Goal: Task Accomplishment & Management: Complete application form

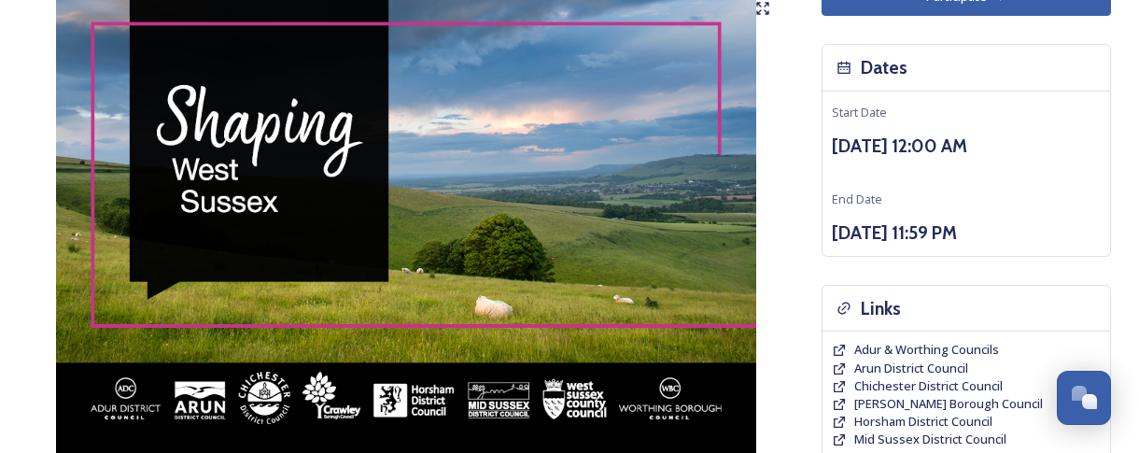
scroll to position [93, 0]
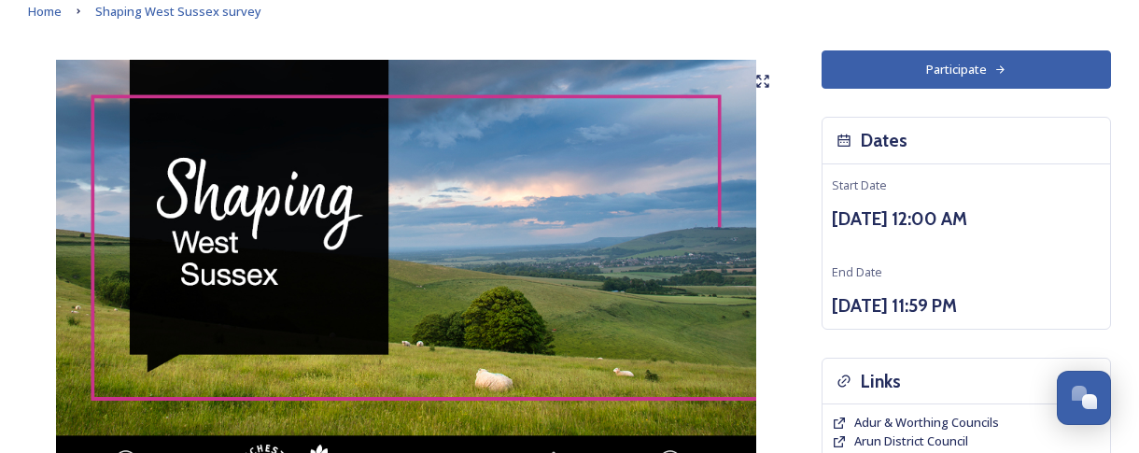
click at [971, 67] on button "Participate" at bounding box center [967, 69] width 290 height 38
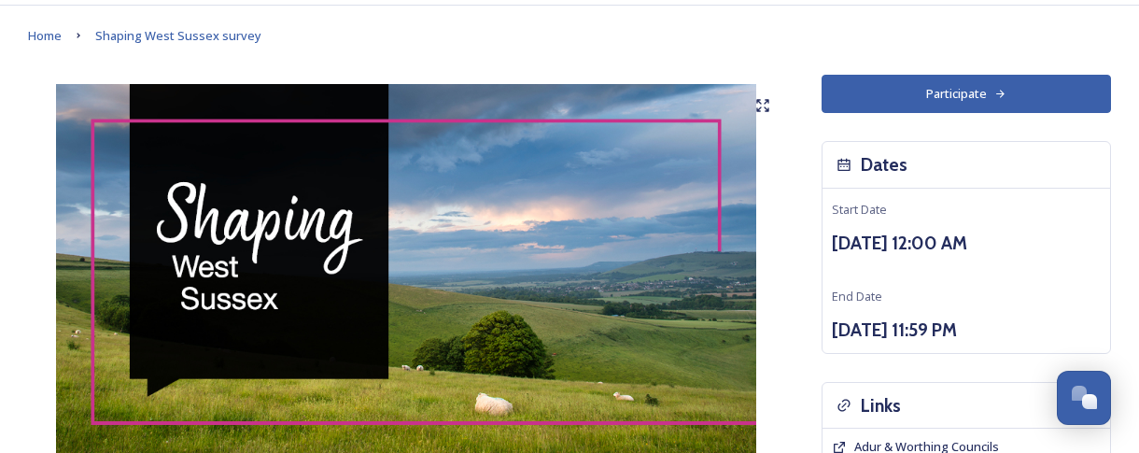
scroll to position [0, 0]
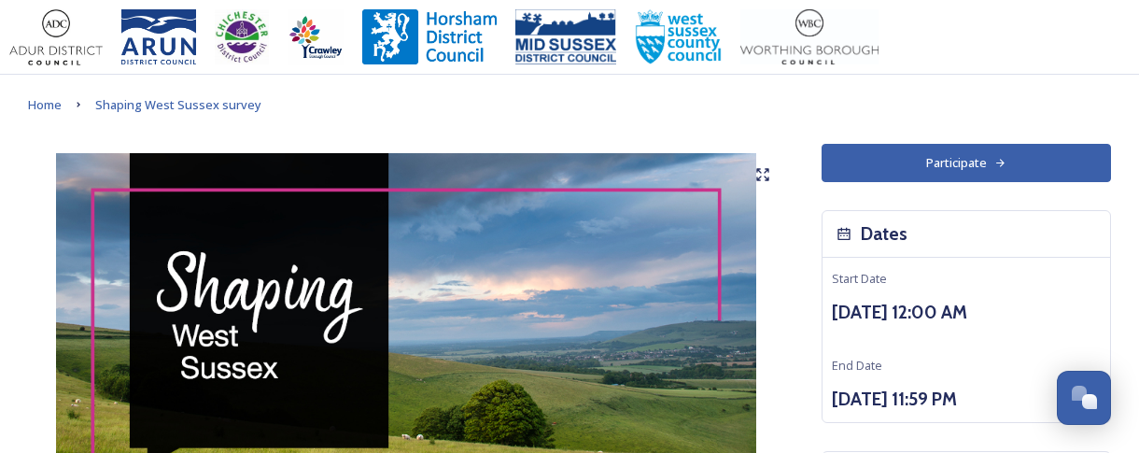
click at [928, 153] on button "Participate" at bounding box center [967, 163] width 290 height 38
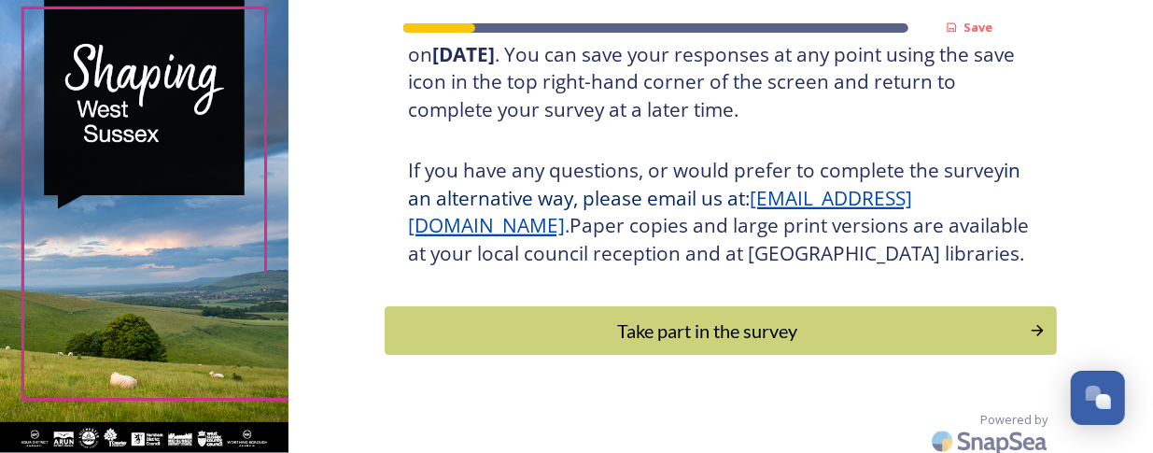
scroll to position [443, 0]
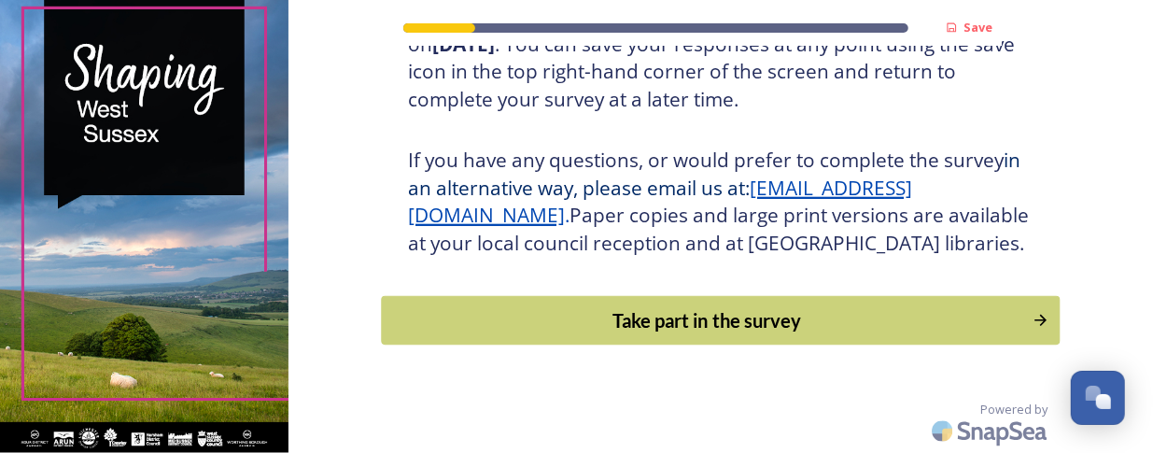
click at [712, 318] on div "Take part in the survey" at bounding box center [706, 320] width 631 height 28
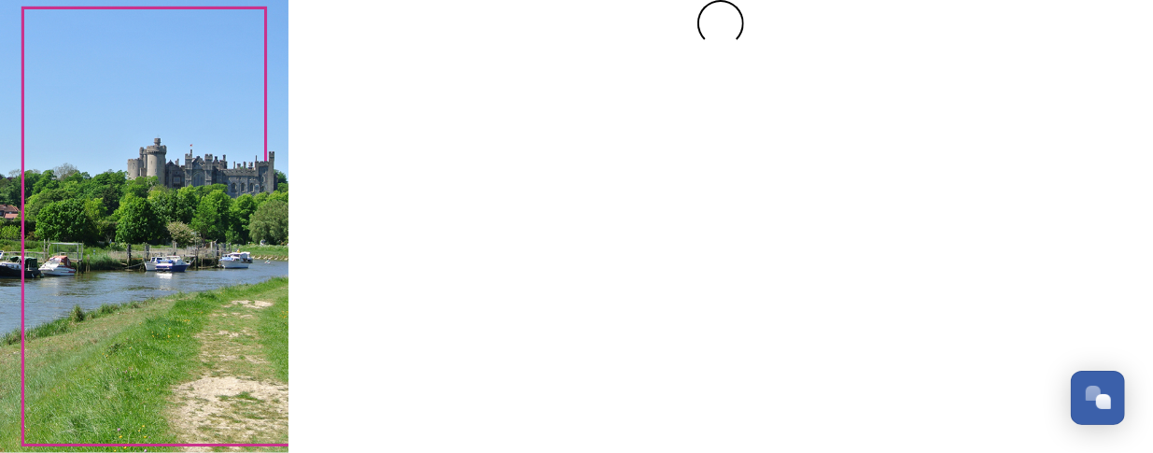
scroll to position [0, 0]
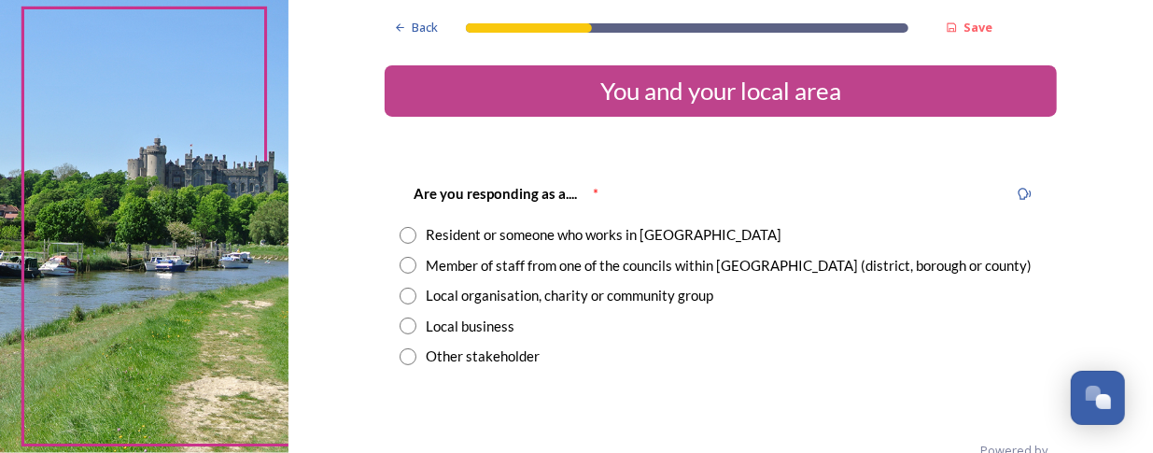
click at [404, 265] on input "radio" at bounding box center [408, 265] width 17 height 17
radio input "true"
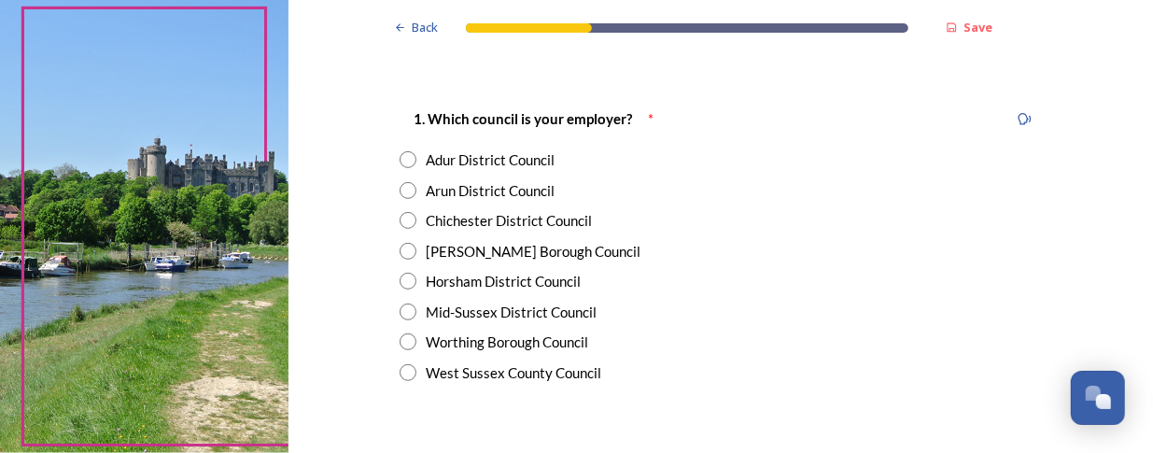
scroll to position [374, 0]
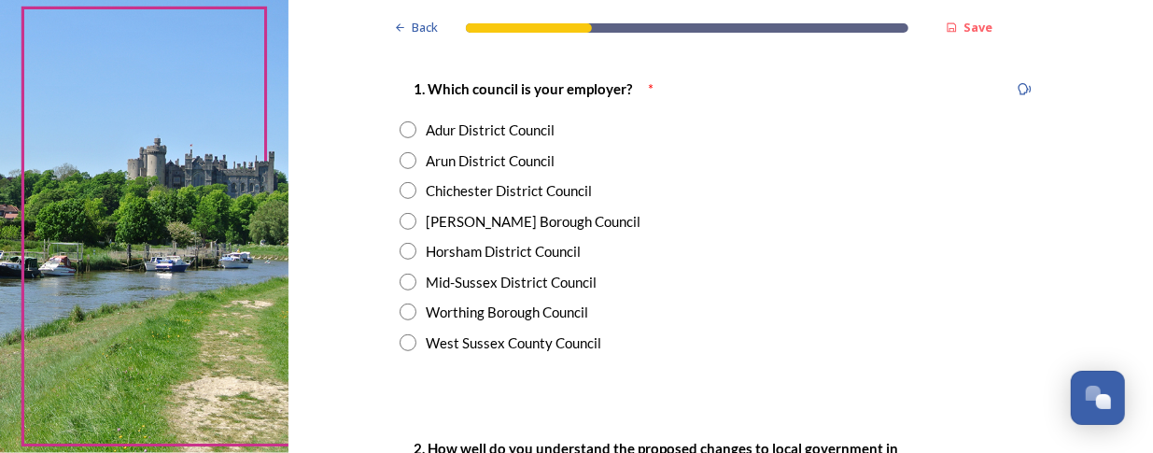
click at [400, 252] on input "radio" at bounding box center [408, 251] width 17 height 17
radio input "true"
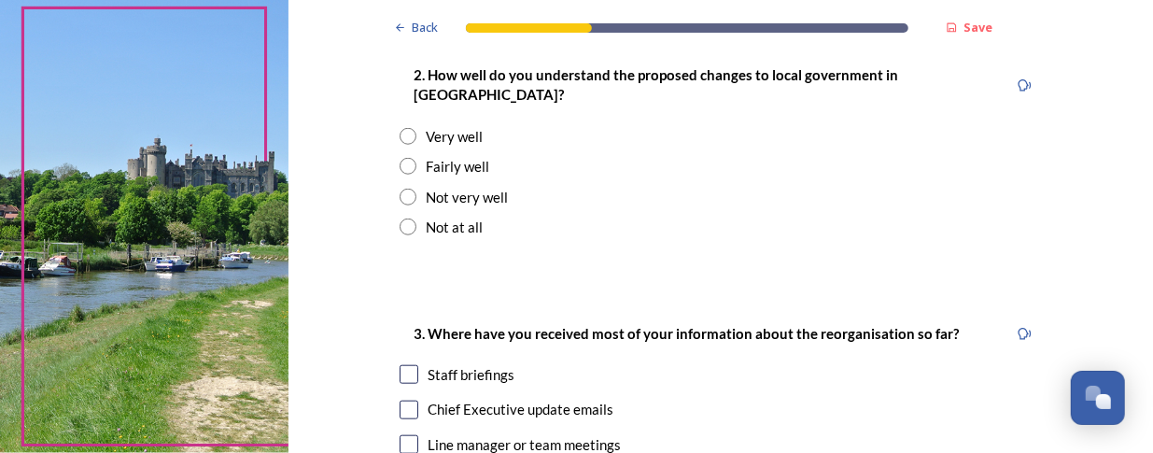
scroll to position [654, 0]
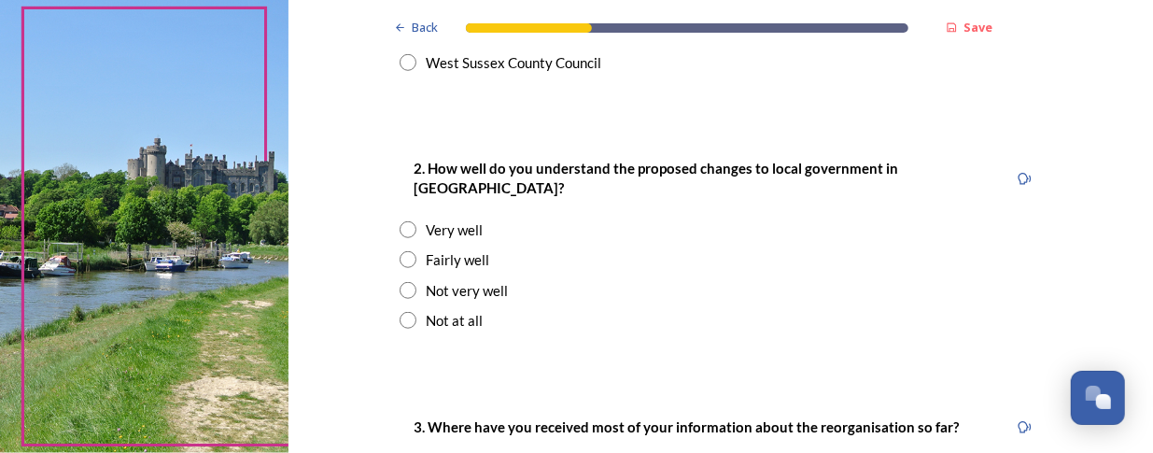
click at [403, 251] on input "radio" at bounding box center [408, 259] width 17 height 17
radio input "true"
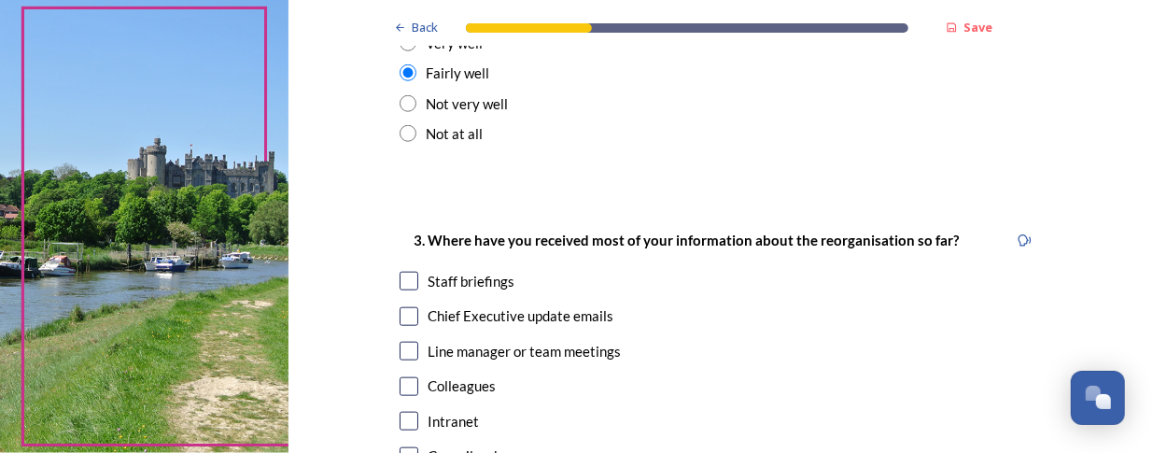
scroll to position [934, 0]
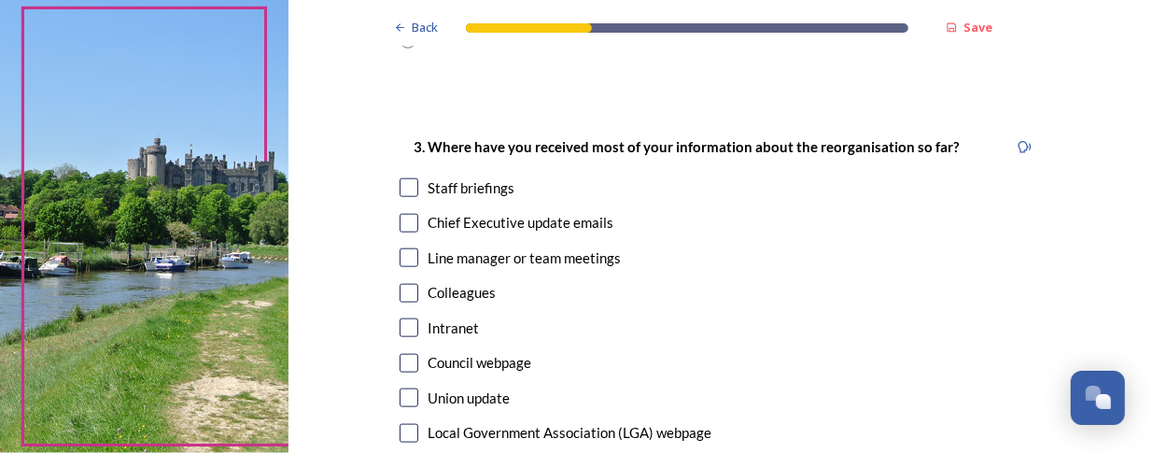
click at [402, 178] on input "checkbox" at bounding box center [409, 187] width 19 height 19
checkbox input "true"
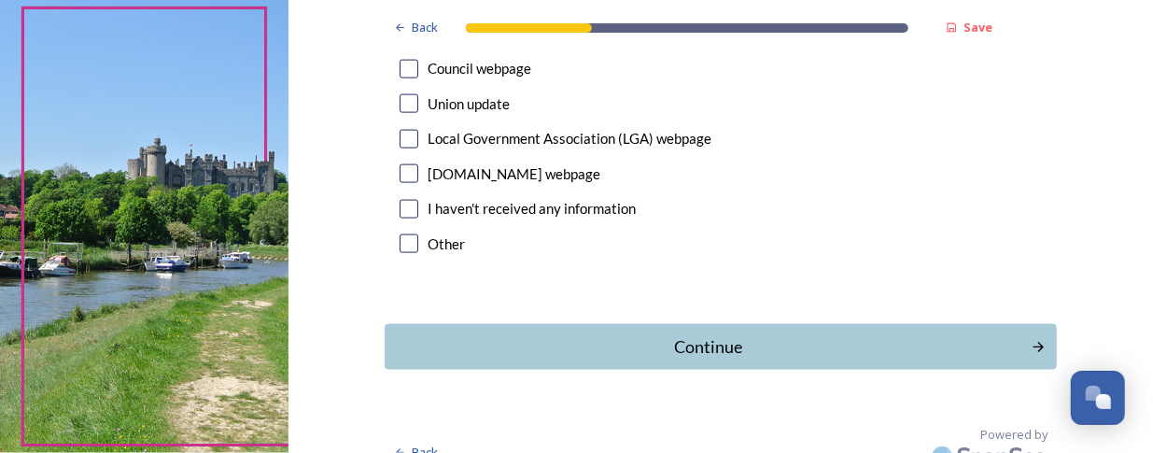
scroll to position [1233, 0]
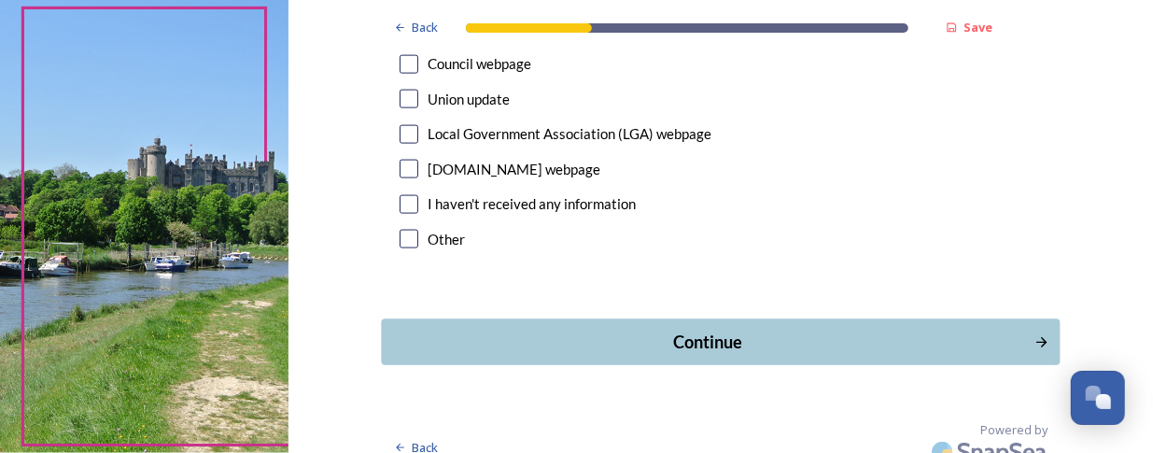
click at [691, 330] on div "Continue" at bounding box center [707, 342] width 632 height 25
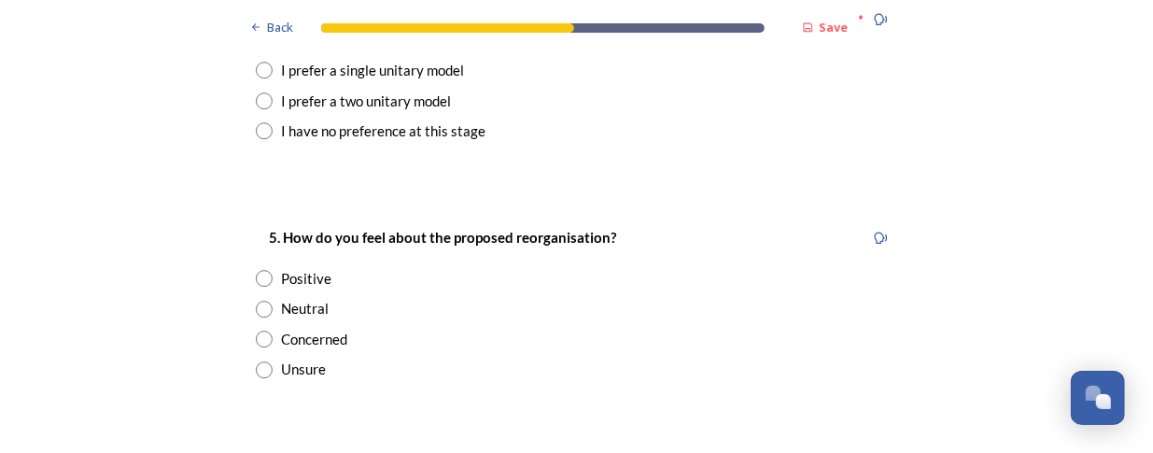
scroll to position [2428, 0]
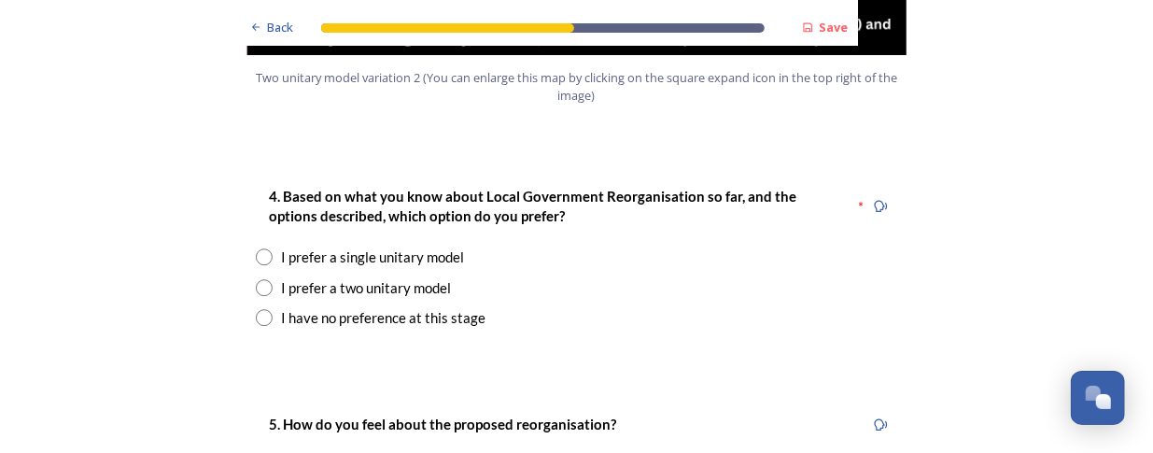
click at [258, 248] on input "radio" at bounding box center [264, 256] width 17 height 17
radio input "true"
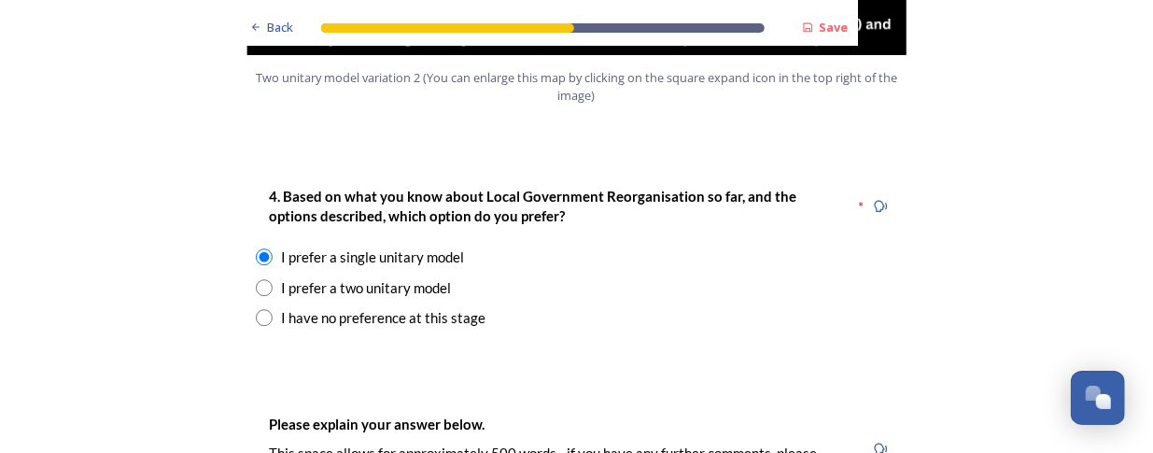
click at [258, 309] on input "radio" at bounding box center [264, 317] width 17 height 17
radio input "true"
click at [260, 248] on input "radio" at bounding box center [264, 256] width 17 height 17
radio input "true"
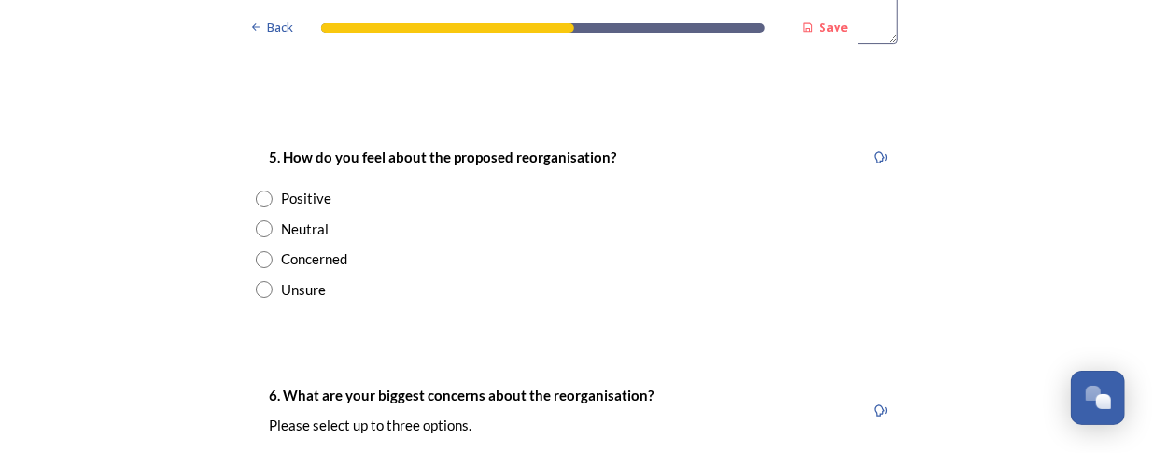
scroll to position [3082, 0]
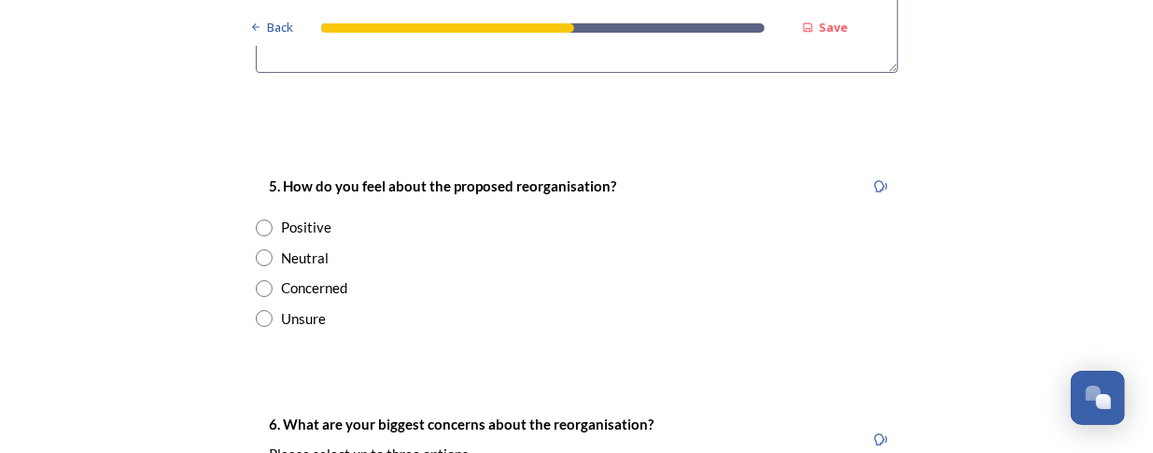
click at [256, 249] on input "radio" at bounding box center [264, 257] width 17 height 17
radio input "true"
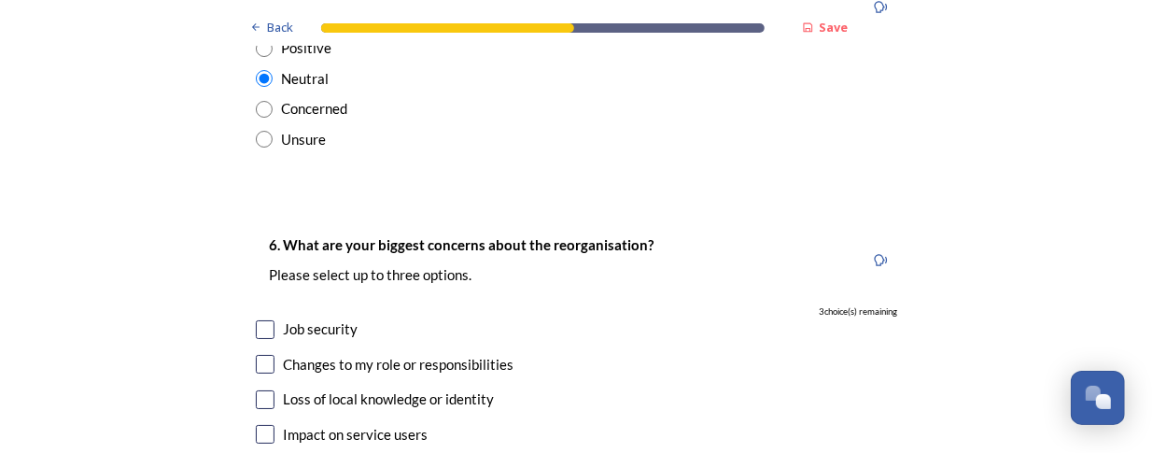
scroll to position [3269, 0]
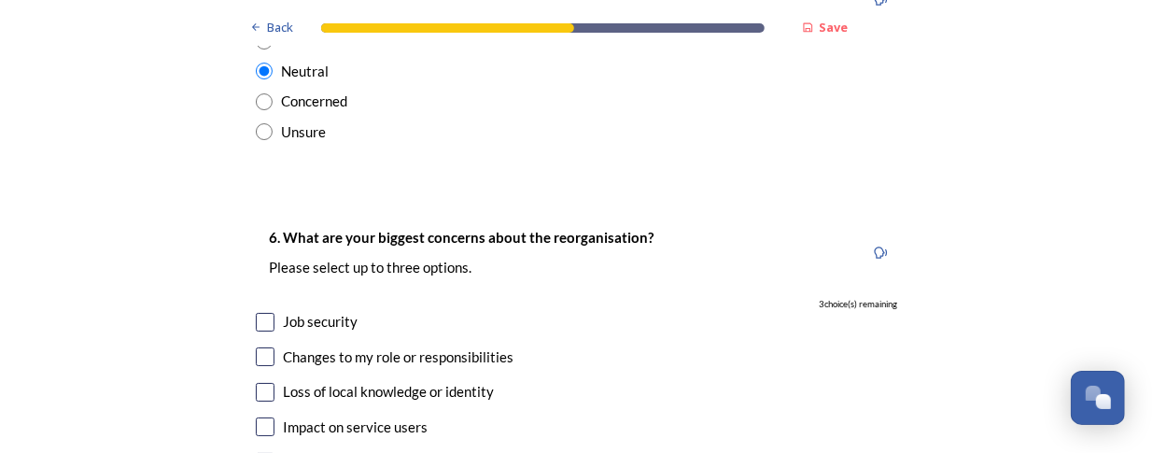
click at [263, 313] on input "checkbox" at bounding box center [265, 322] width 19 height 19
checkbox input "true"
click at [259, 347] on input "checkbox" at bounding box center [265, 356] width 19 height 19
checkbox input "true"
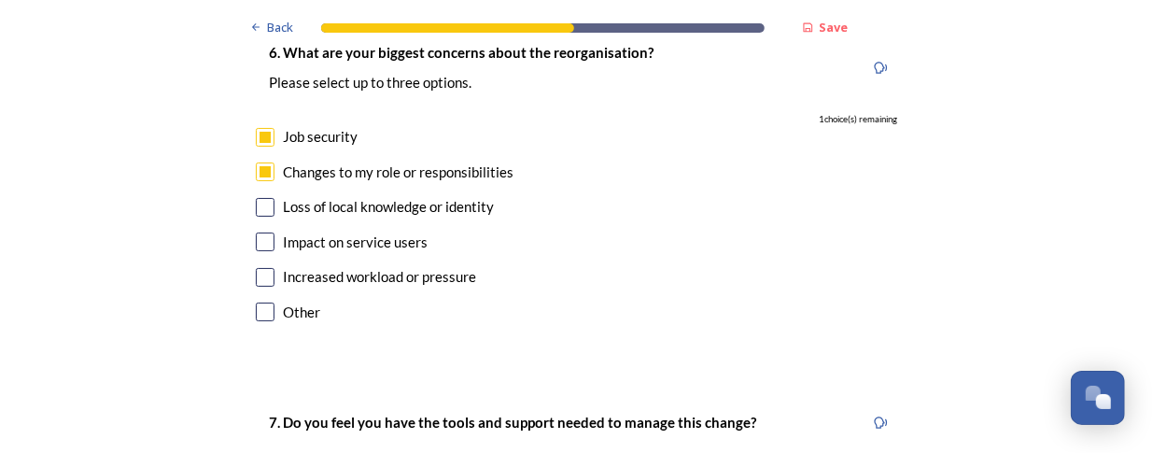
scroll to position [3455, 0]
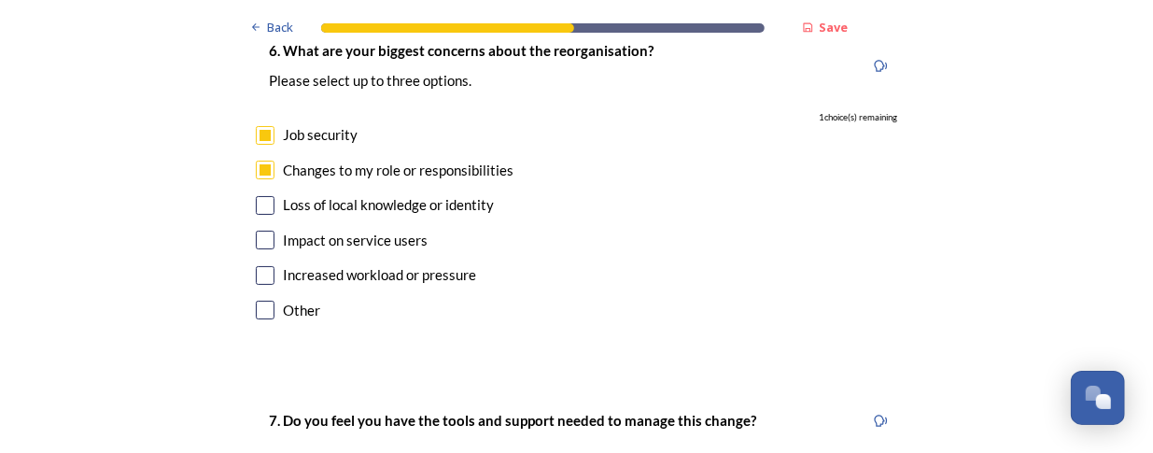
click at [258, 196] on input "checkbox" at bounding box center [265, 205] width 19 height 19
checkbox input "true"
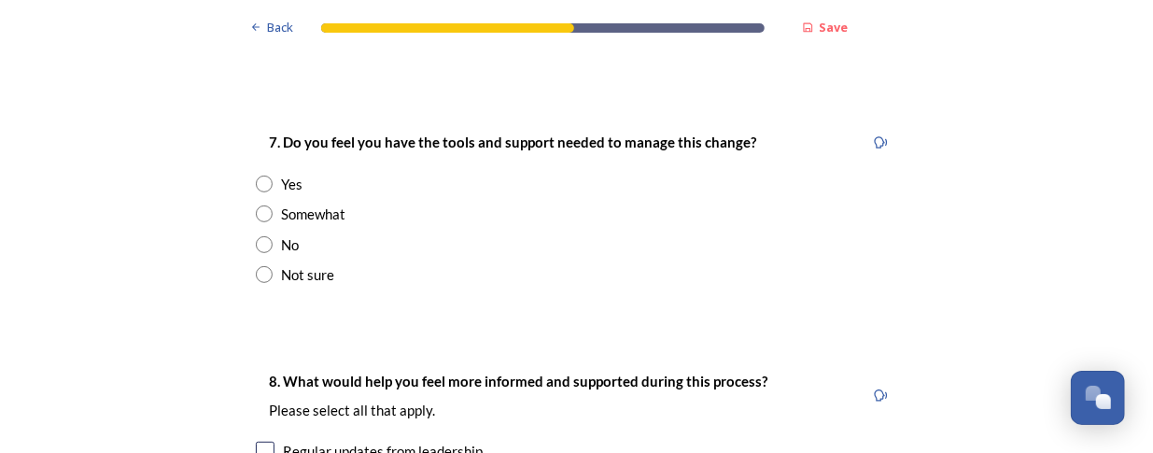
scroll to position [3736, 0]
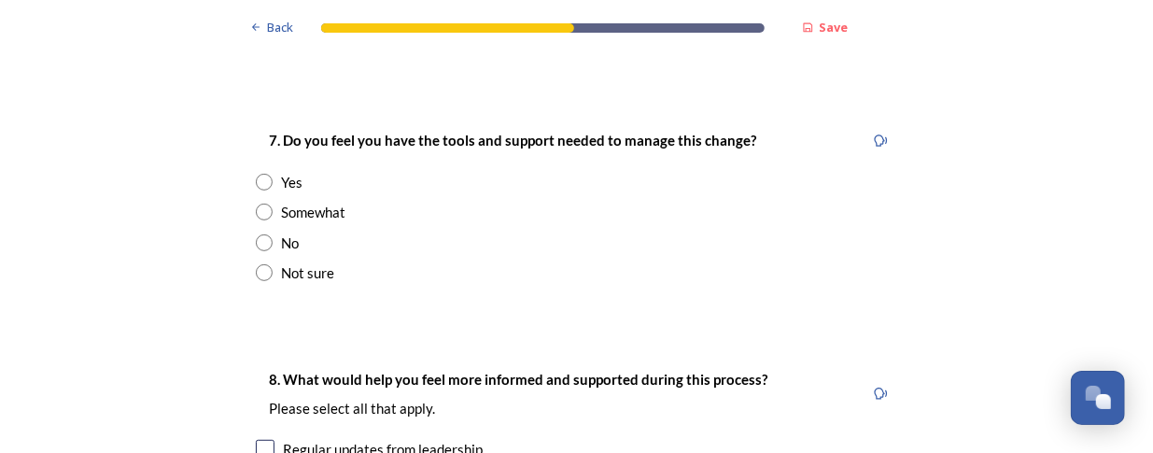
click at [256, 264] on input "radio" at bounding box center [264, 272] width 17 height 17
radio input "true"
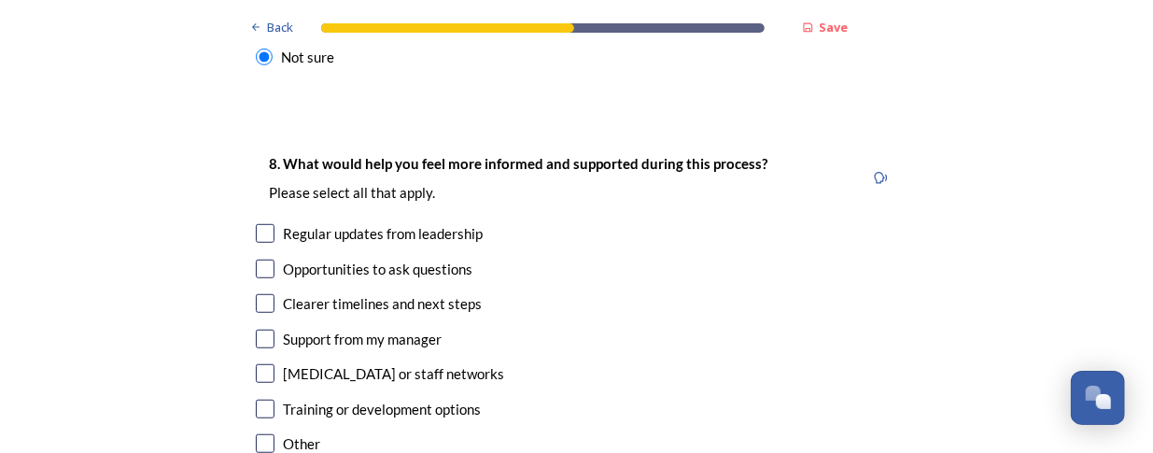
scroll to position [3922, 0]
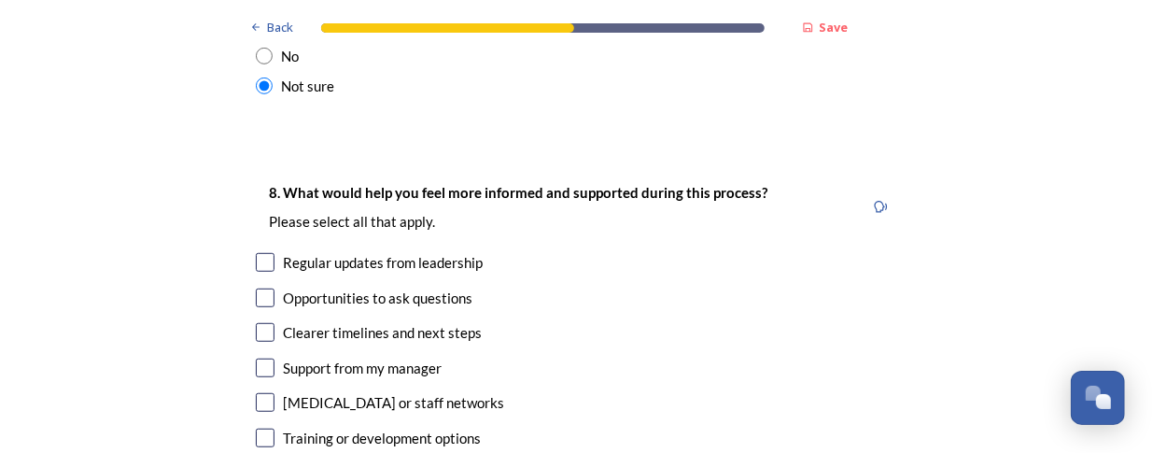
click at [257, 253] on input "checkbox" at bounding box center [265, 262] width 19 height 19
checkbox input "true"
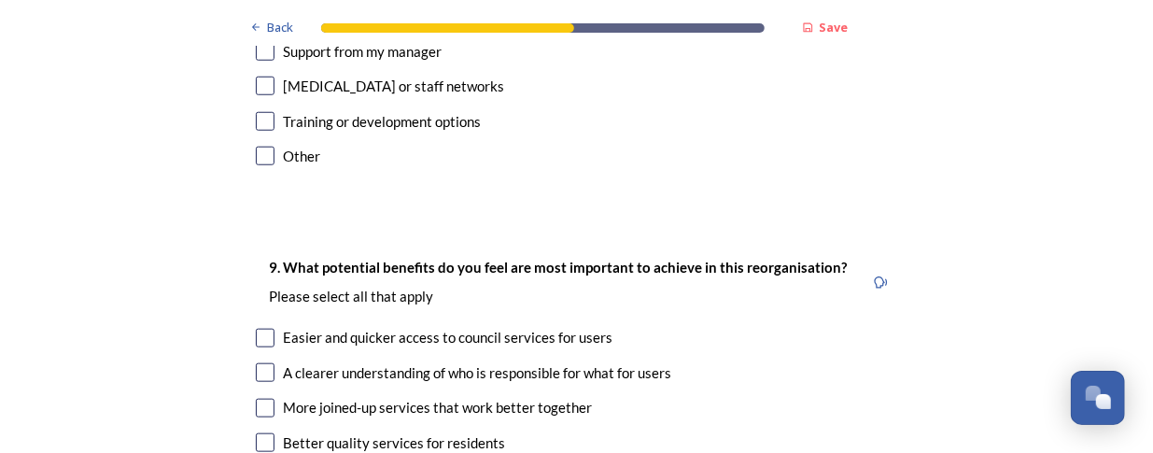
scroll to position [4296, 0]
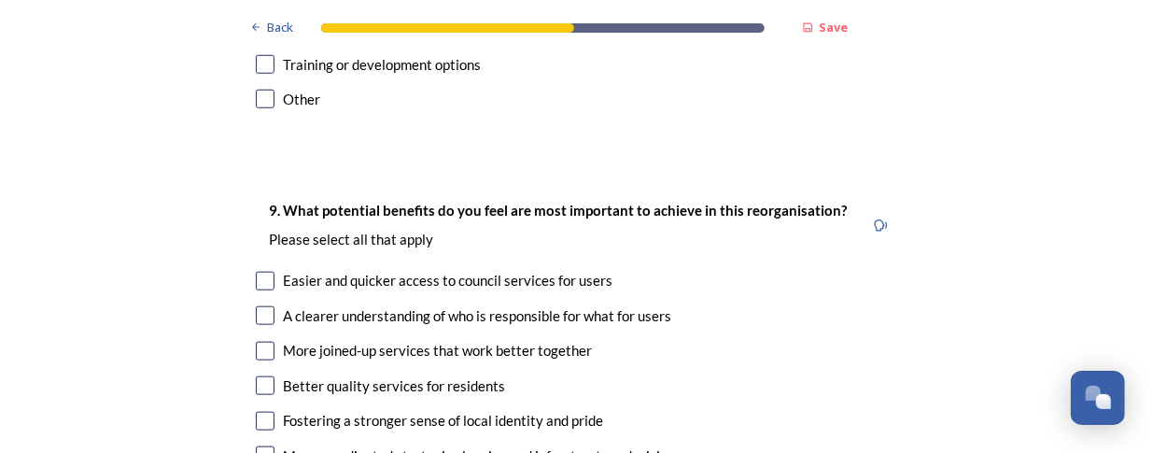
click at [257, 272] on input "checkbox" at bounding box center [265, 281] width 19 height 19
checkbox input "true"
click at [258, 306] on input "checkbox" at bounding box center [265, 315] width 19 height 19
checkbox input "true"
click at [256, 342] on input "checkbox" at bounding box center [265, 351] width 19 height 19
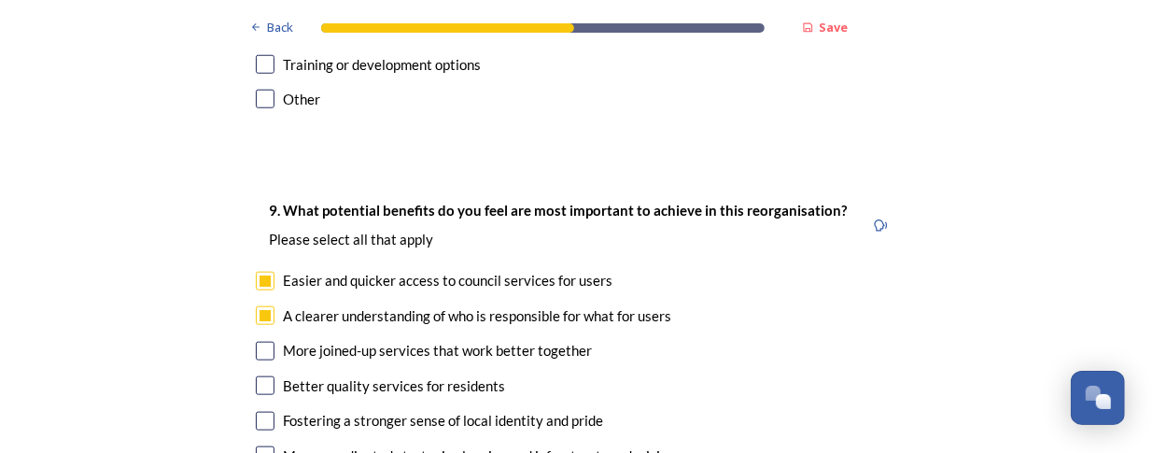
checkbox input "true"
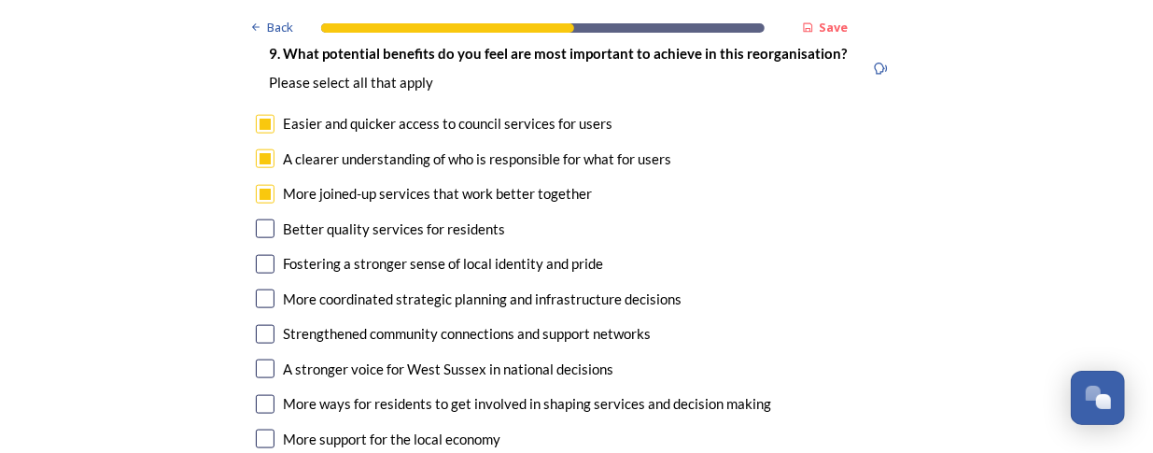
scroll to position [4483, 0]
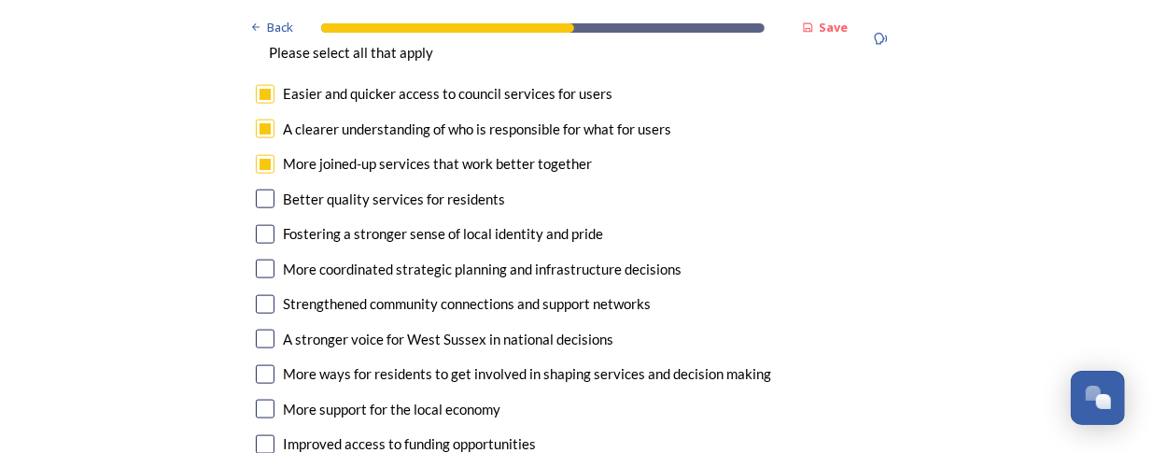
click at [261, 260] on input "checkbox" at bounding box center [265, 269] width 19 height 19
checkbox input "true"
click at [265, 330] on input "checkbox" at bounding box center [265, 339] width 19 height 19
checkbox input "true"
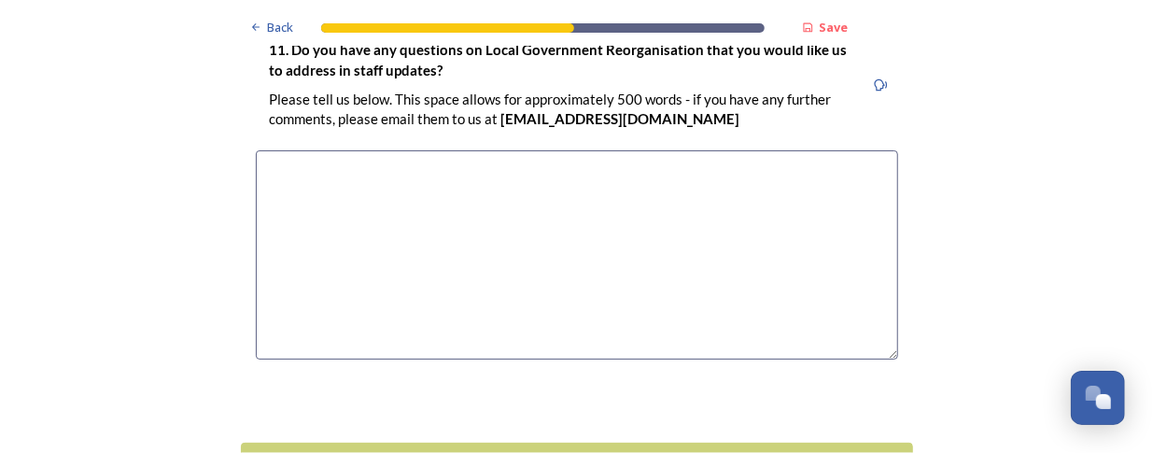
scroll to position [5564, 0]
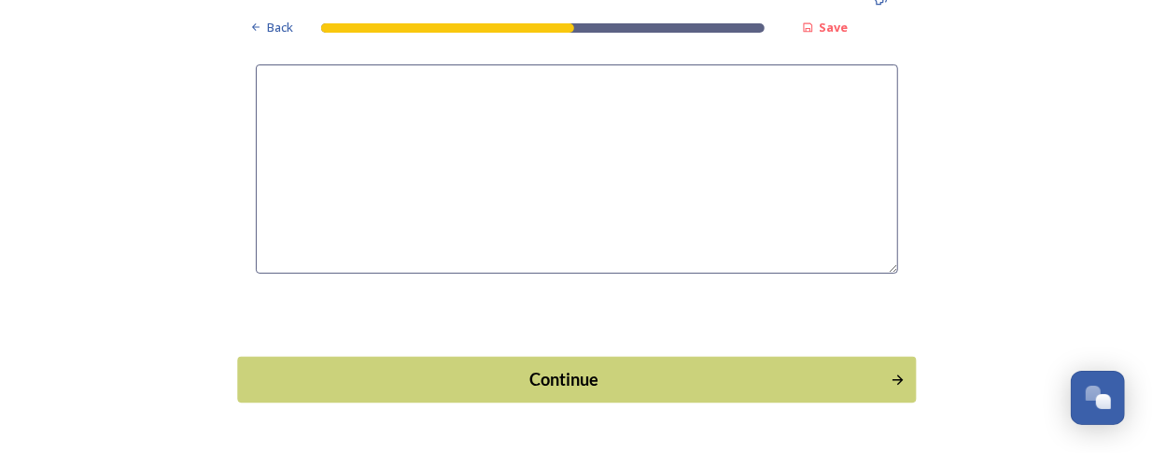
click at [444, 367] on div "Continue" at bounding box center [563, 379] width 632 height 25
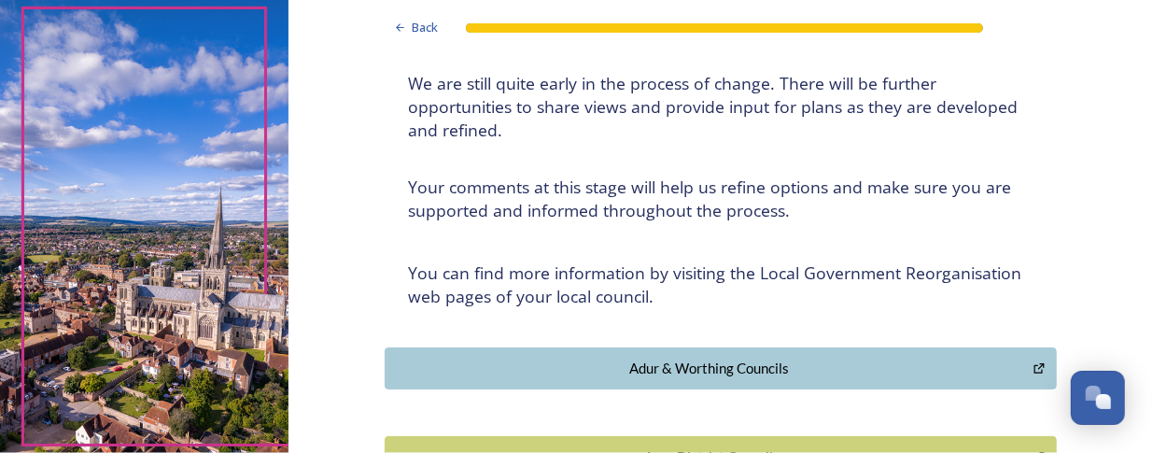
scroll to position [187, 0]
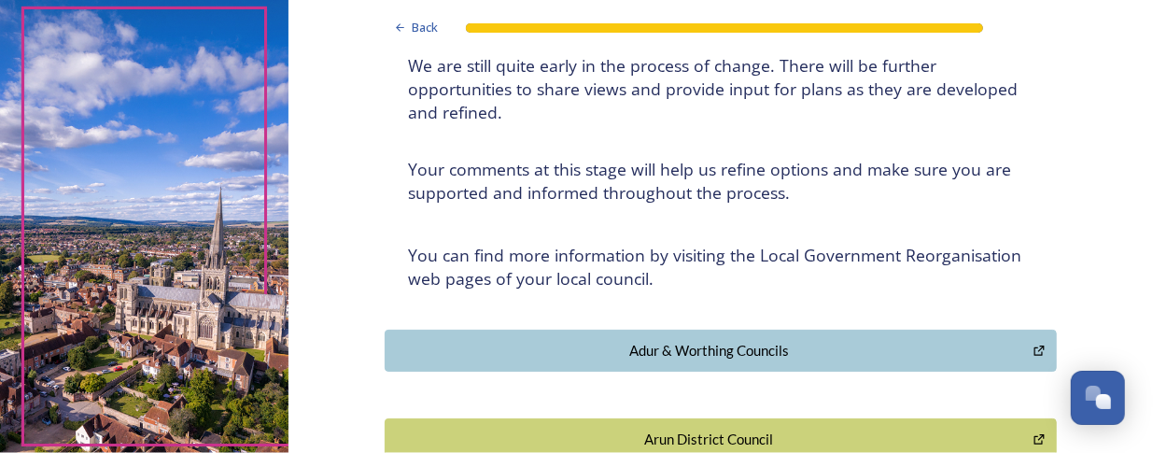
click at [664, 345] on div "Adur & Worthing Councils" at bounding box center [709, 350] width 629 height 21
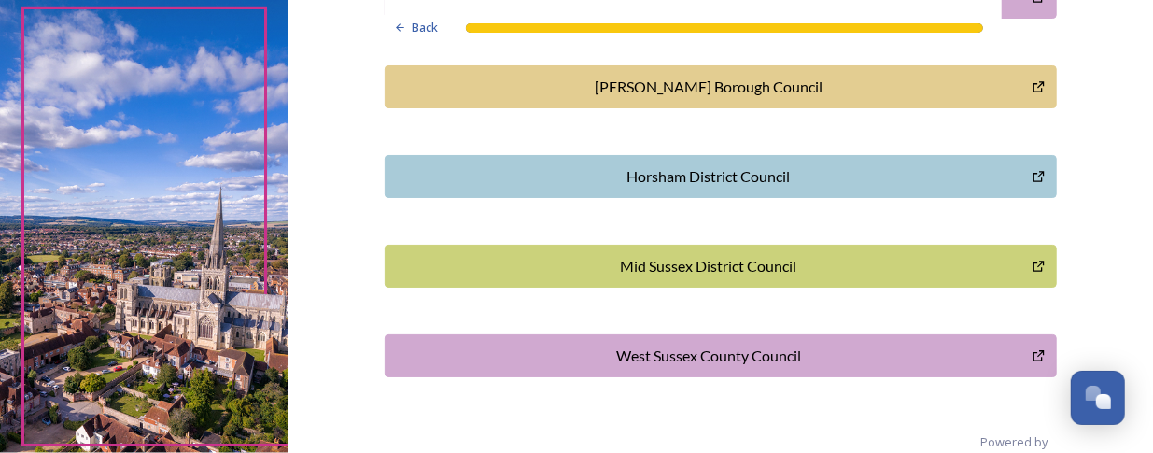
scroll to position [745, 0]
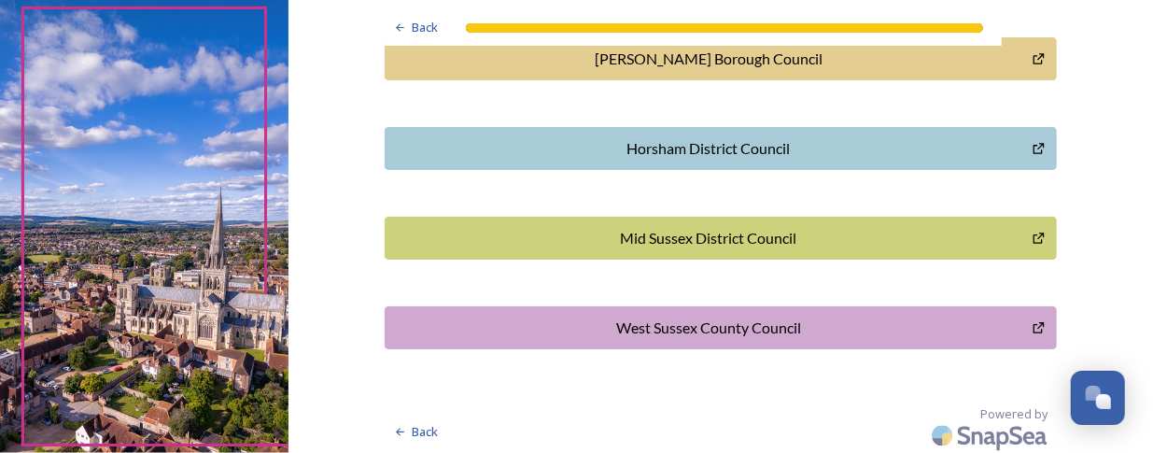
click at [609, 139] on div "Horsham District Council" at bounding box center [709, 148] width 629 height 22
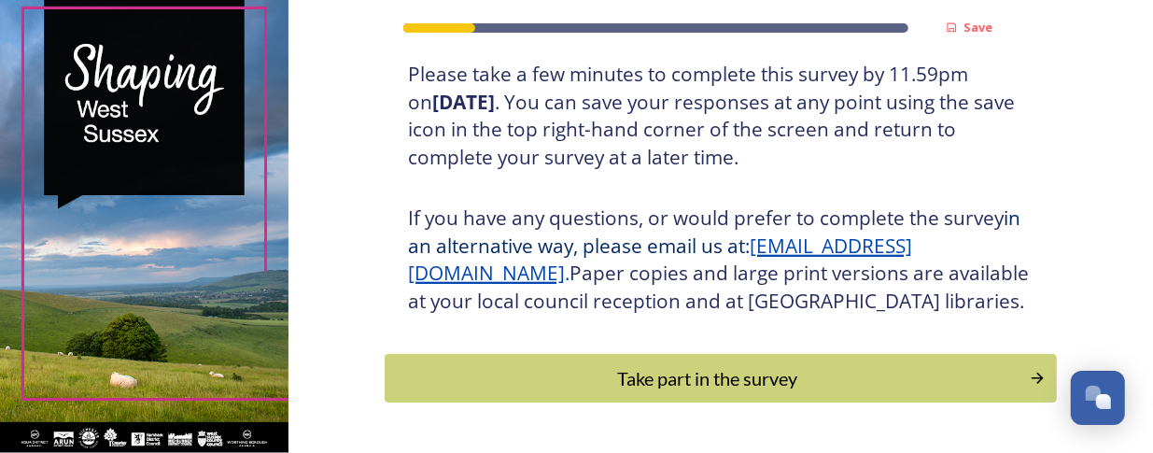
scroll to position [374, 0]
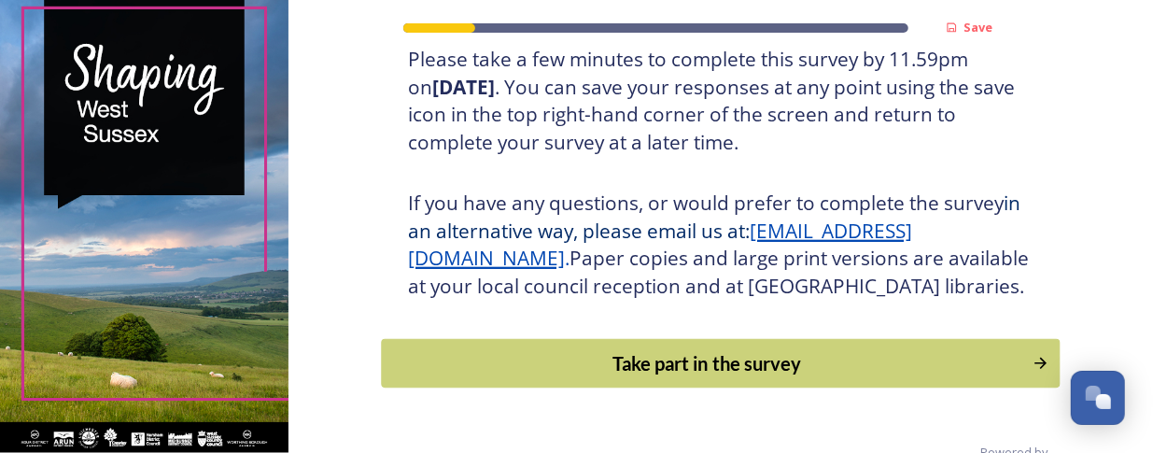
click at [758, 377] on div "Take part in the survey" at bounding box center [706, 363] width 631 height 28
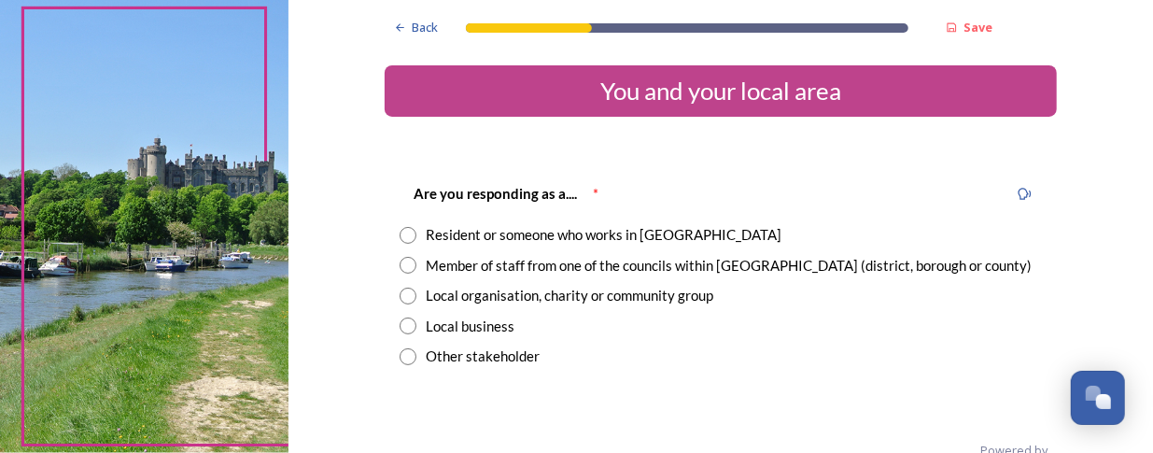
click at [403, 231] on input "radio" at bounding box center [408, 235] width 17 height 17
radio input "true"
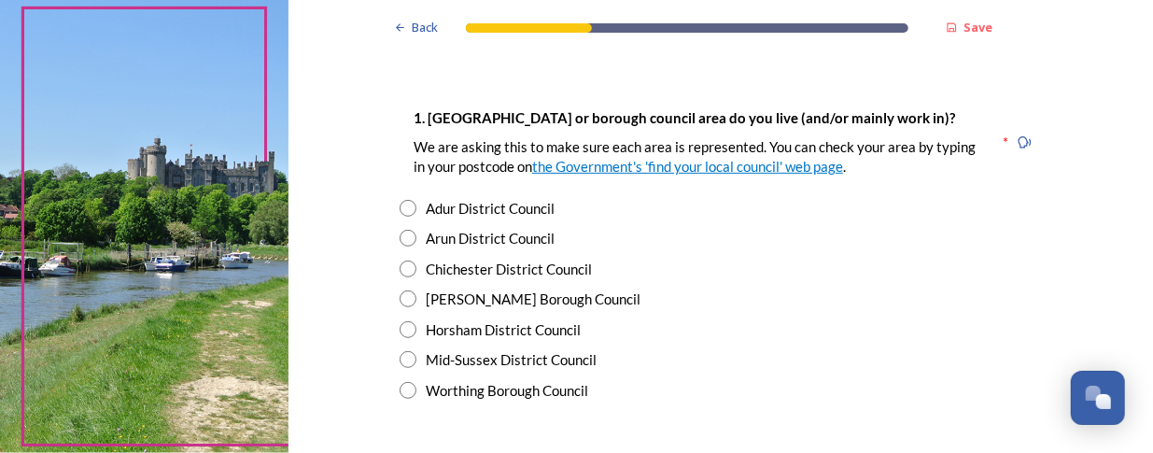
scroll to position [374, 0]
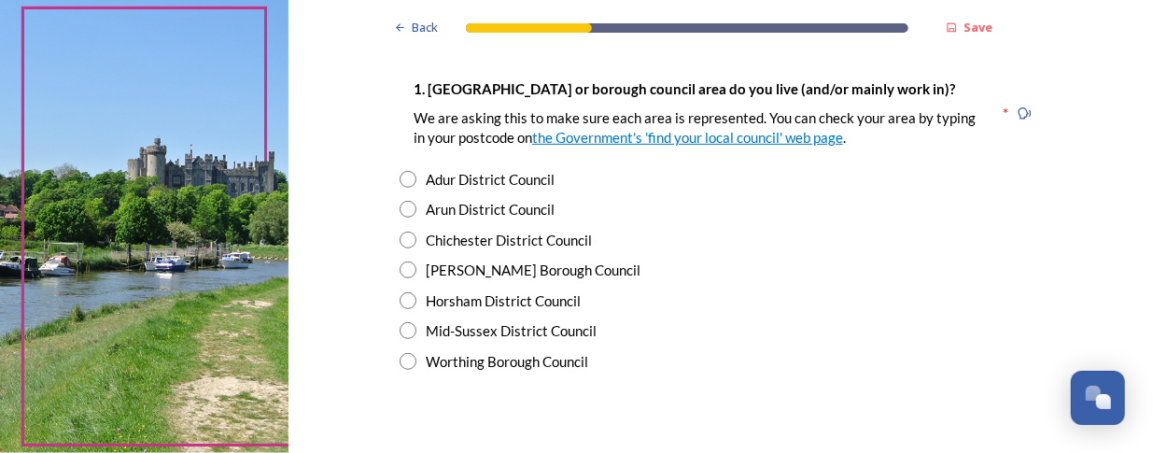
click at [400, 362] on input "radio" at bounding box center [408, 361] width 17 height 17
radio input "true"
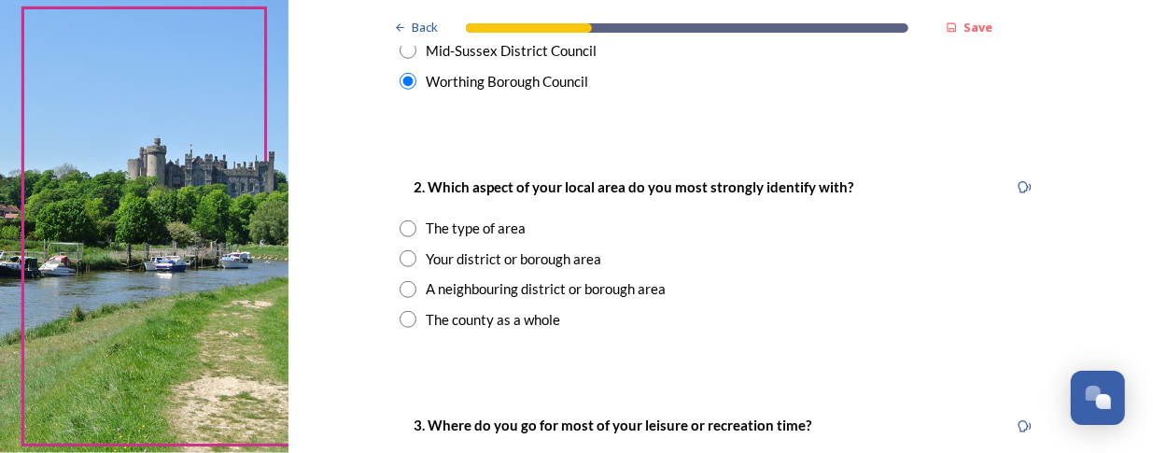
scroll to position [560, 0]
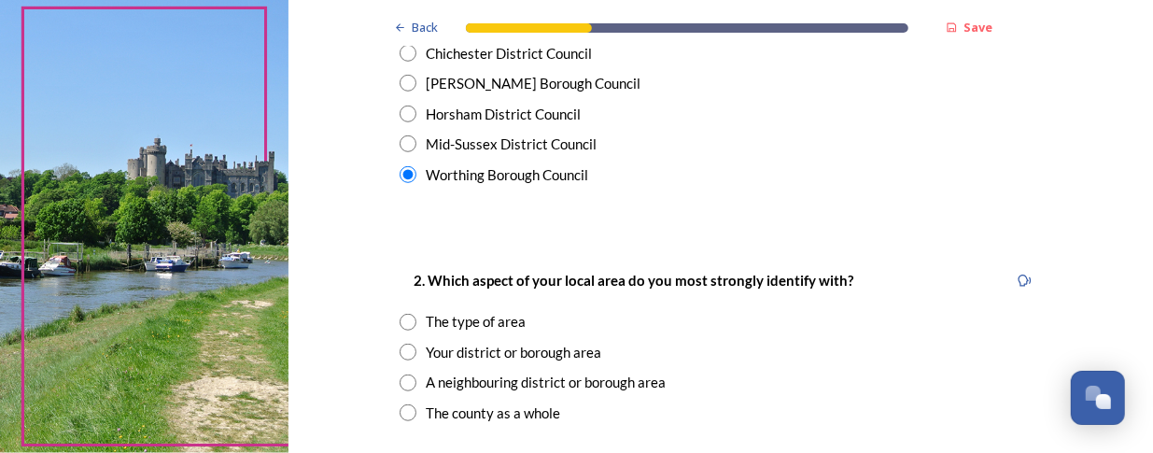
click at [400, 417] on input "radio" at bounding box center [408, 412] width 17 height 17
radio input "true"
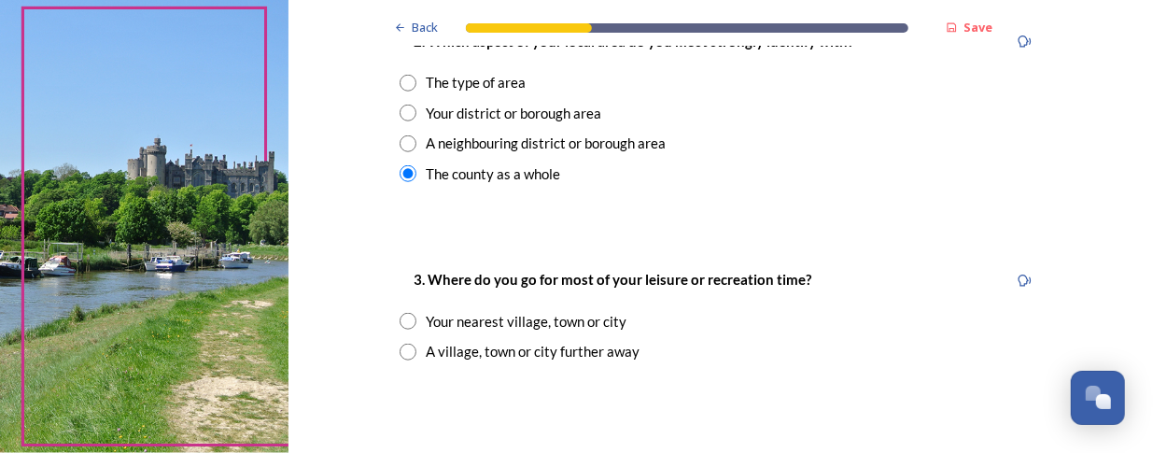
scroll to position [841, 0]
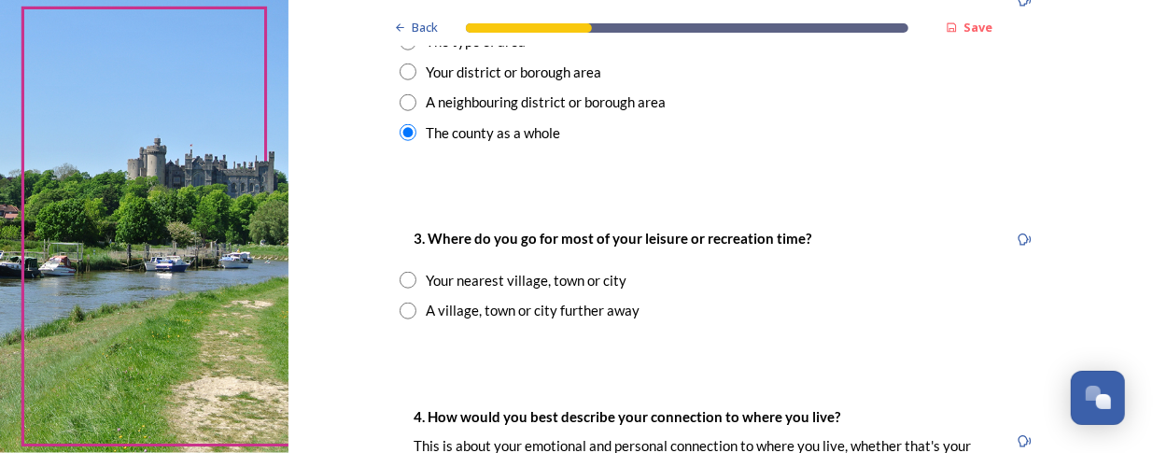
click at [400, 283] on input "radio" at bounding box center [408, 280] width 17 height 17
radio input "true"
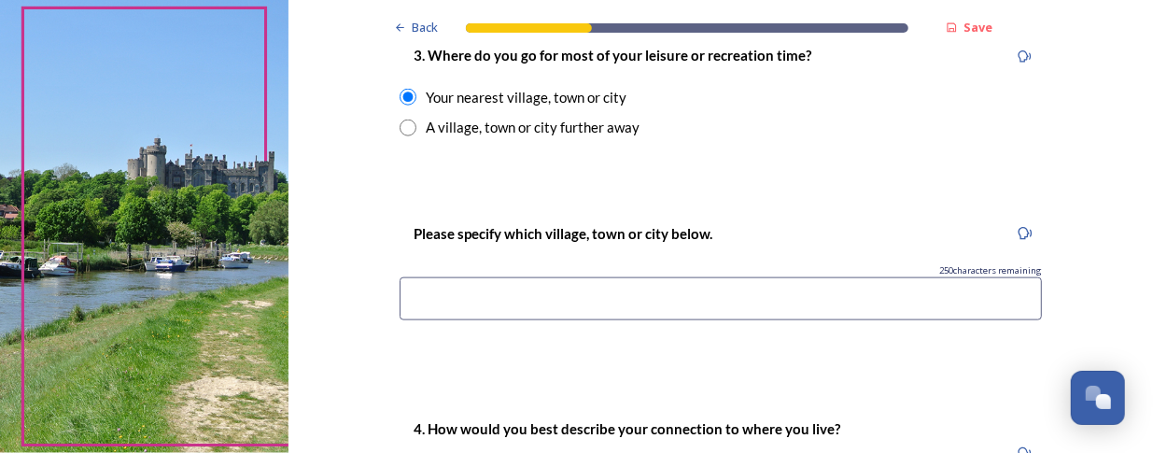
scroll to position [1027, 0]
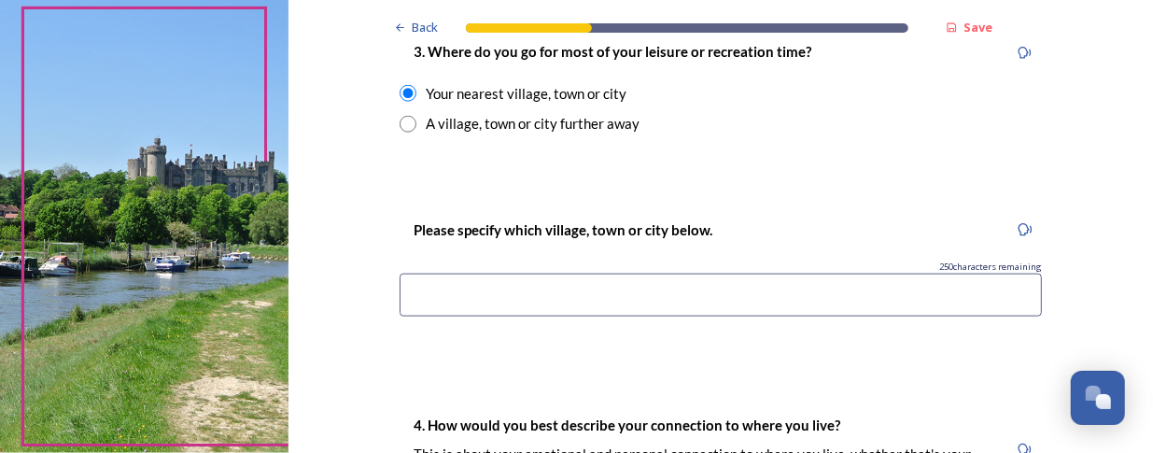
click at [514, 294] on input at bounding box center [721, 295] width 643 height 43
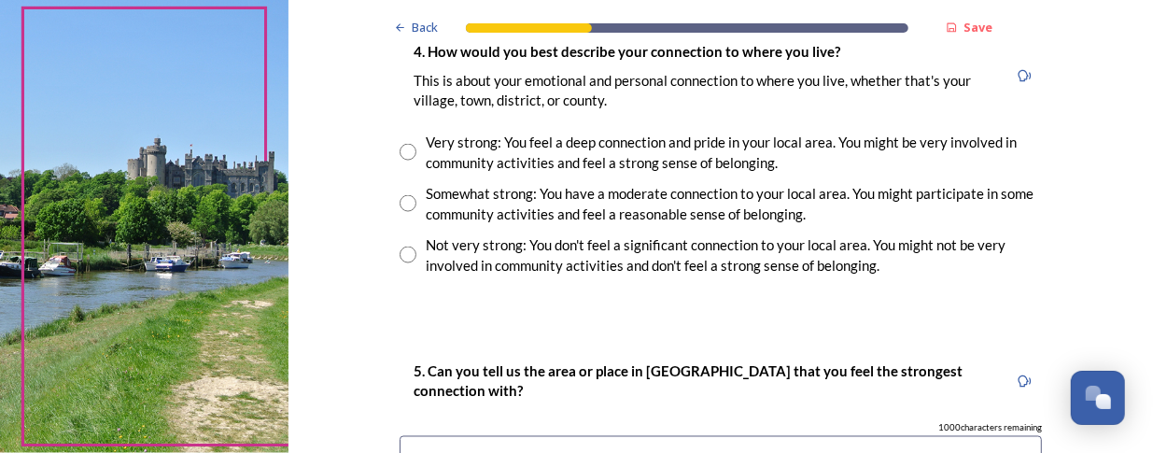
scroll to position [1307, 0]
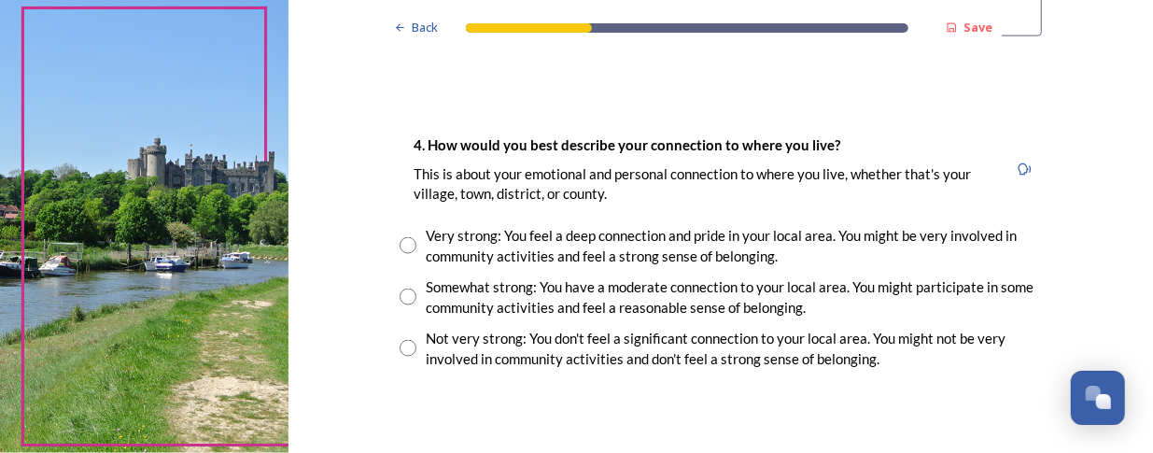
type input "Worthing"
click at [402, 242] on input "radio" at bounding box center [408, 245] width 17 height 17
radio input "true"
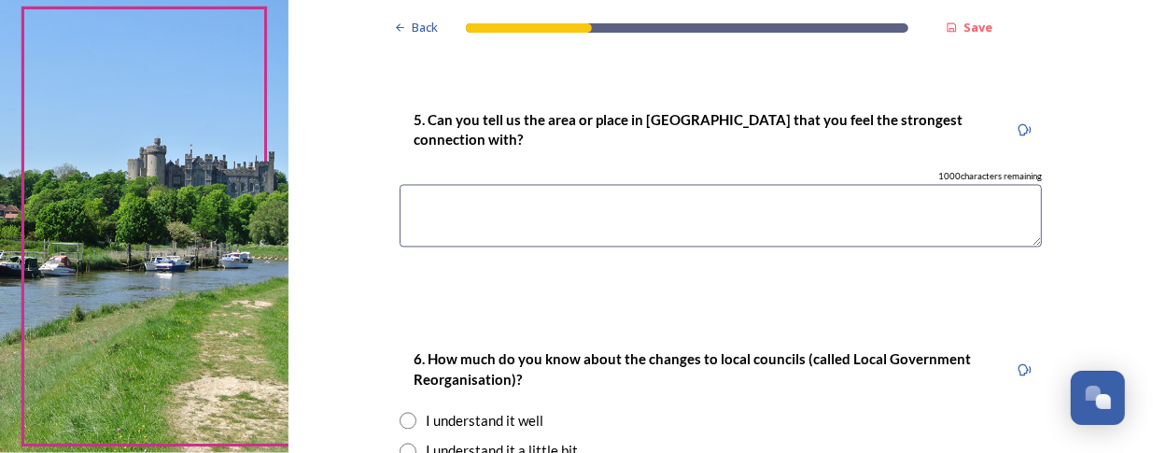
scroll to position [1681, 0]
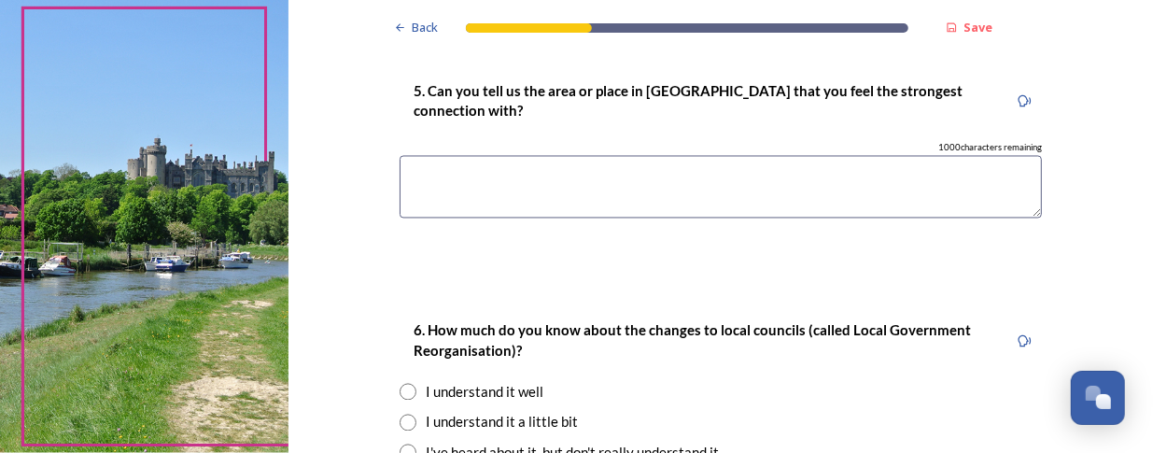
click at [583, 193] on textarea at bounding box center [721, 187] width 643 height 63
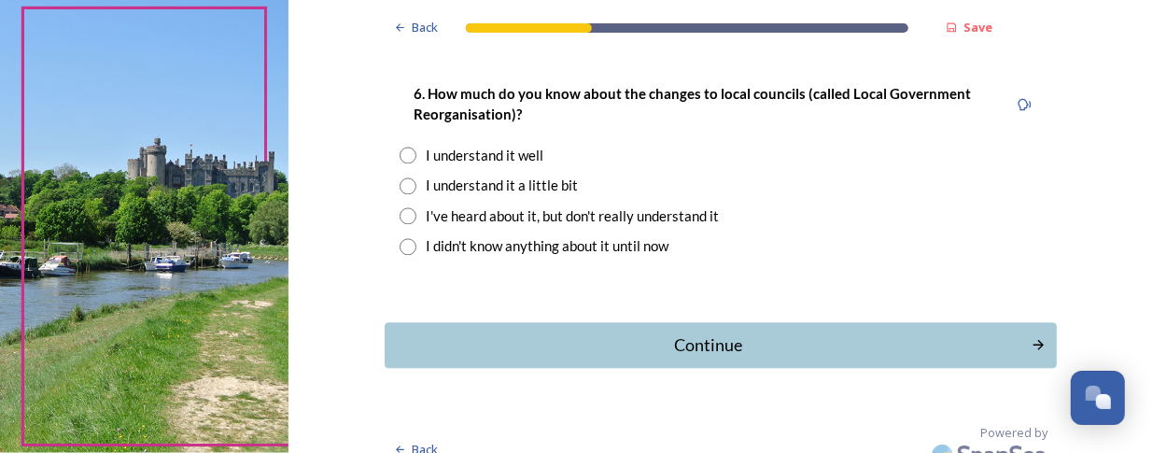
scroll to position [1939, 0]
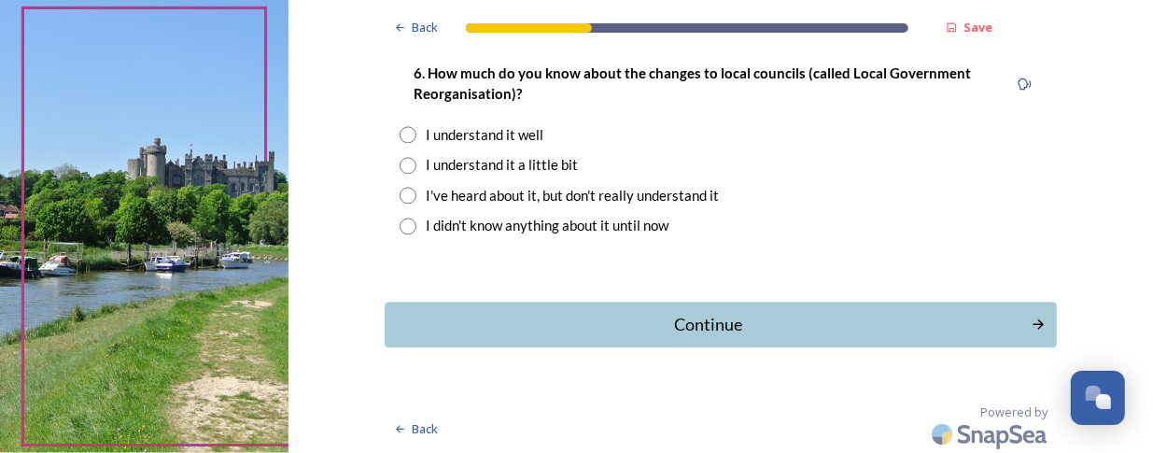
type textarea "Worthing"
click at [400, 163] on input "radio" at bounding box center [408, 165] width 17 height 17
radio input "true"
click at [682, 318] on div "Continue" at bounding box center [707, 324] width 632 height 25
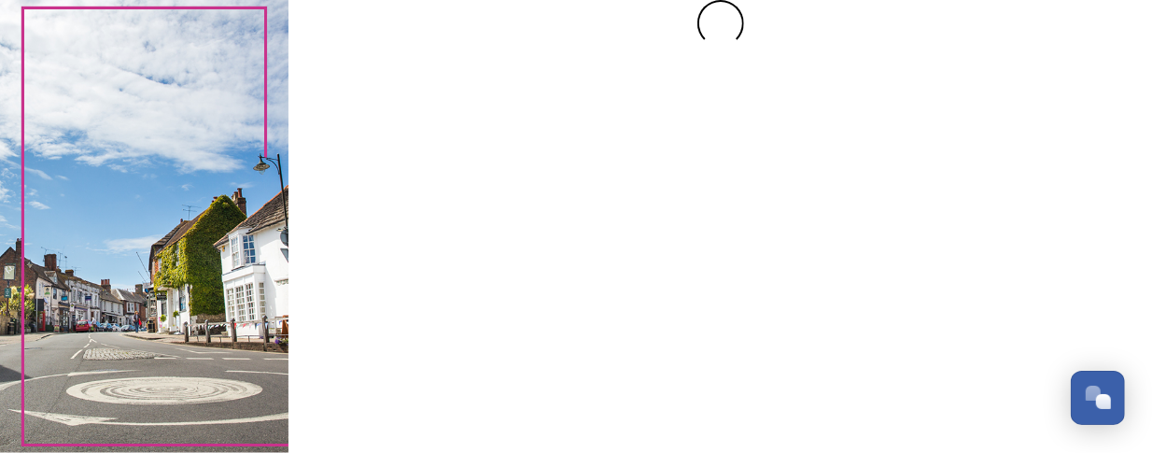
scroll to position [0, 0]
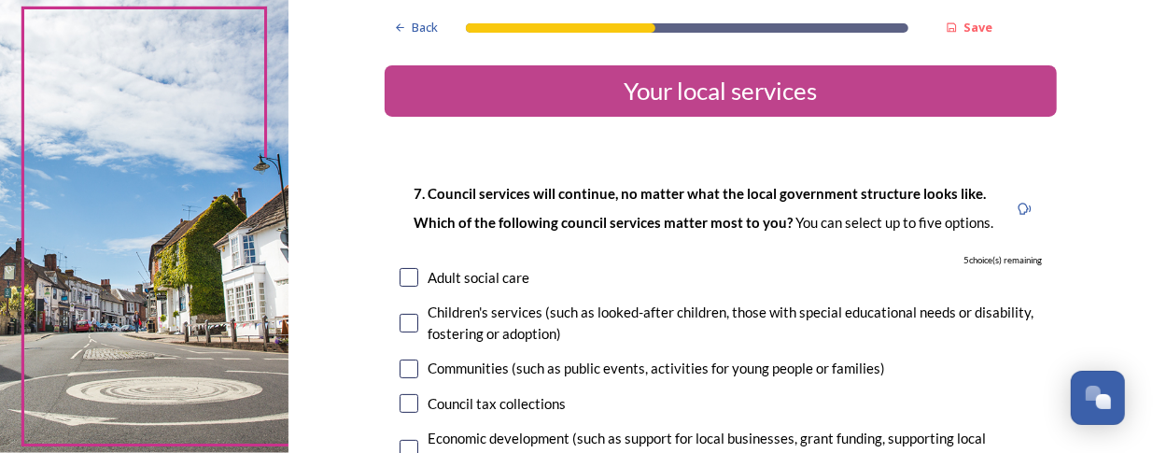
click at [403, 278] on input "checkbox" at bounding box center [409, 277] width 19 height 19
checkbox input "true"
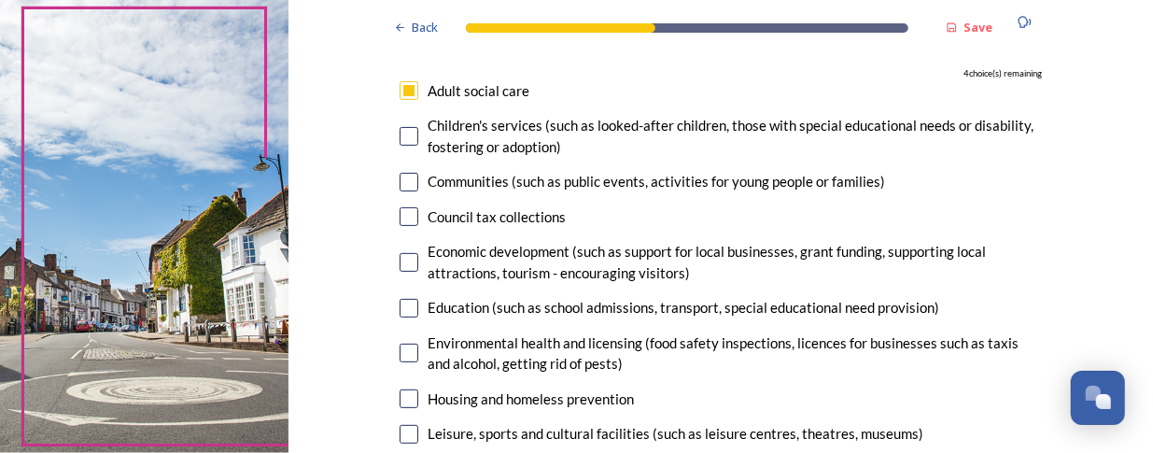
scroll to position [280, 0]
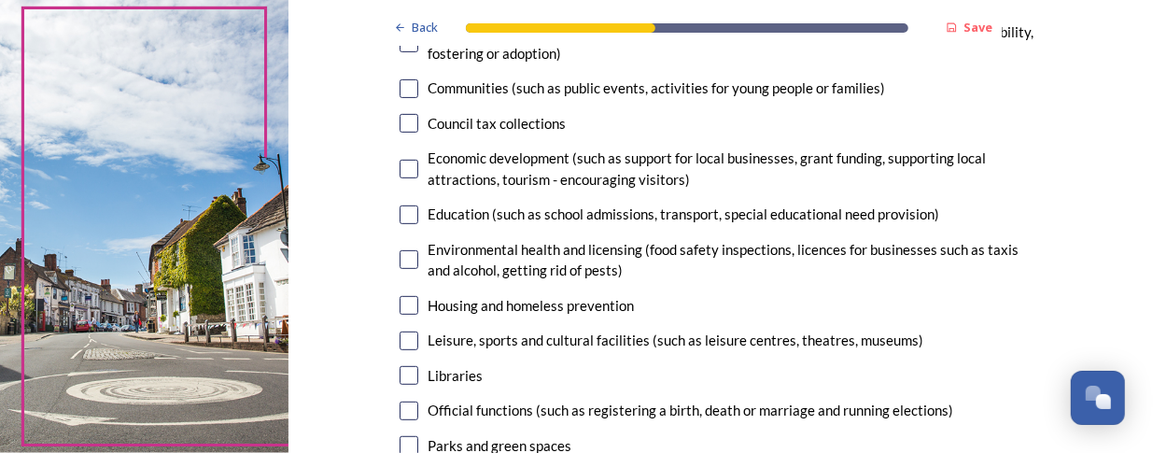
click at [403, 340] on input "checkbox" at bounding box center [409, 341] width 19 height 19
checkbox input "true"
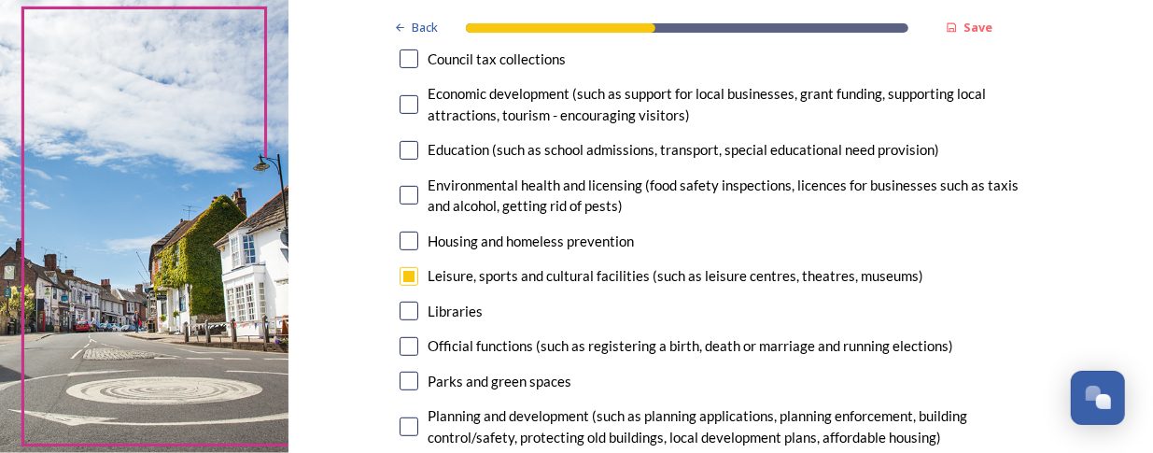
scroll to position [374, 0]
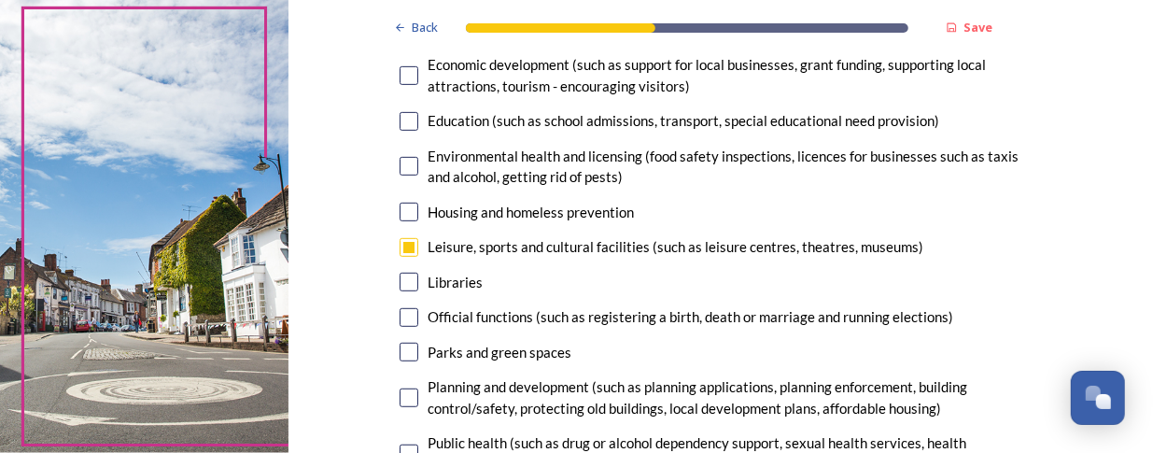
click at [400, 351] on input "checkbox" at bounding box center [409, 352] width 19 height 19
checkbox input "true"
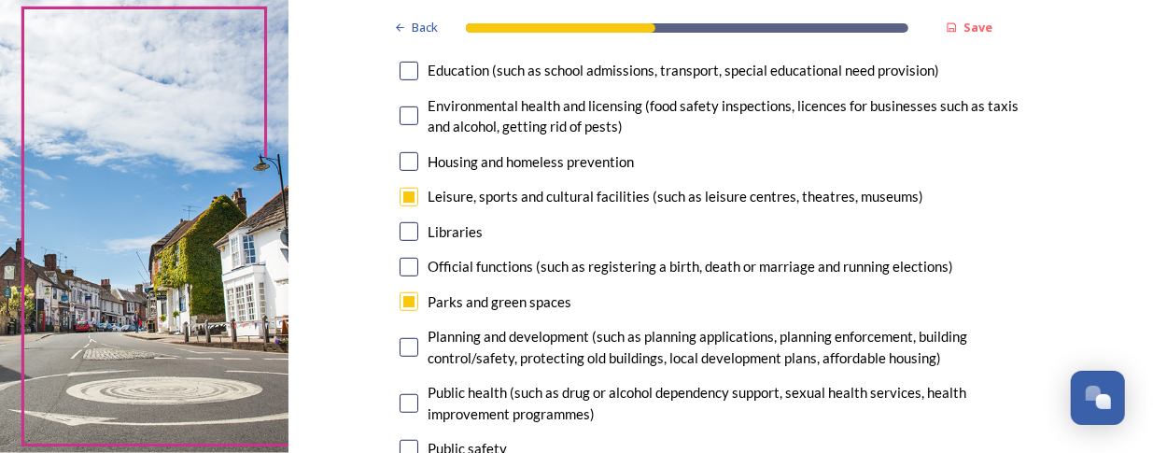
scroll to position [467, 0]
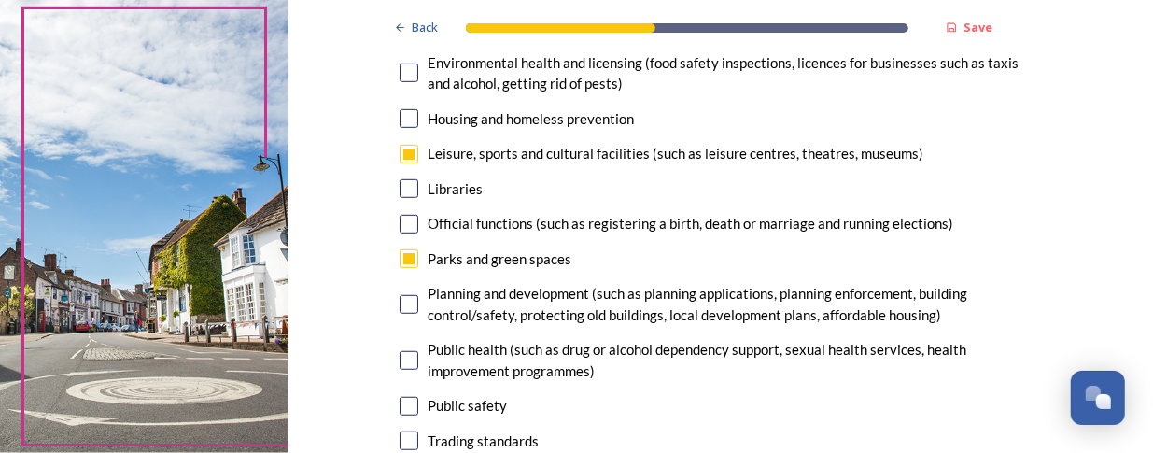
click at [403, 302] on input "checkbox" at bounding box center [409, 304] width 19 height 19
checkbox input "true"
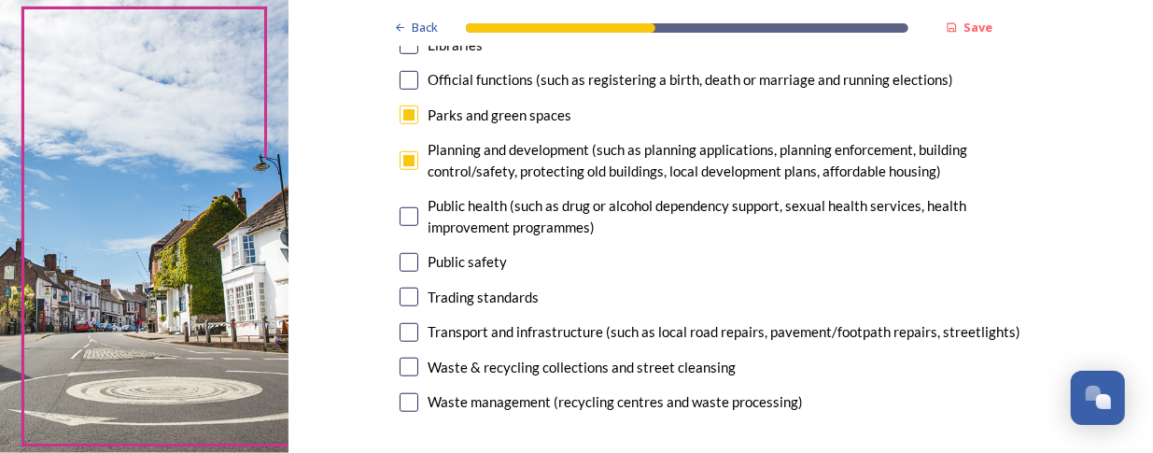
scroll to position [654, 0]
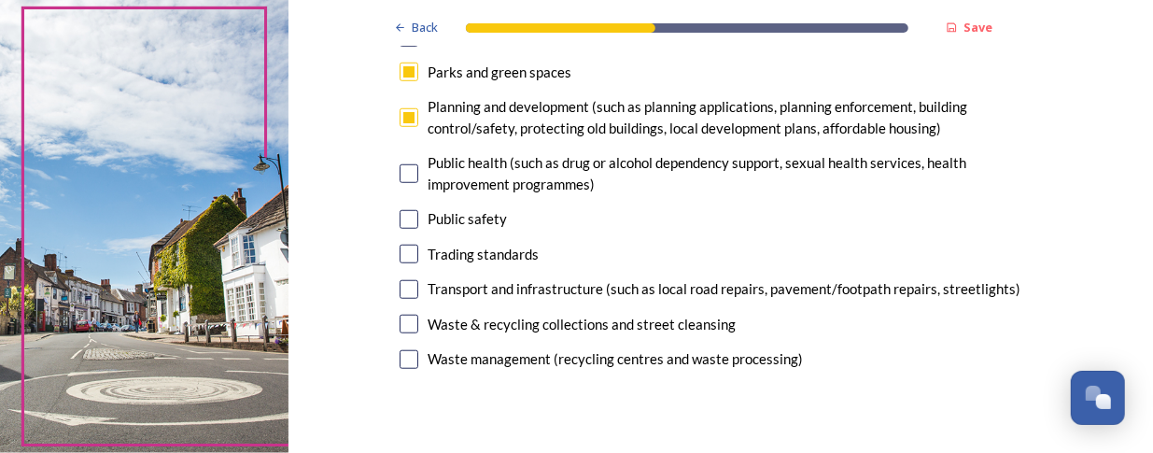
click at [407, 324] on input "checkbox" at bounding box center [409, 324] width 19 height 19
checkbox input "true"
click at [407, 291] on input "checkbox" at bounding box center [409, 289] width 19 height 19
click at [403, 290] on input "checkbox" at bounding box center [409, 289] width 19 height 19
checkbox input "false"
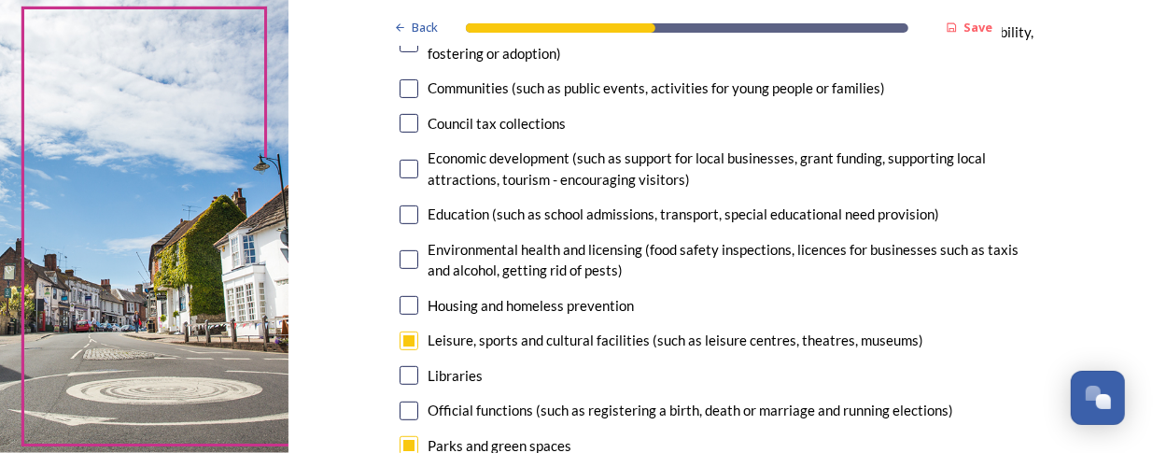
scroll to position [93, 0]
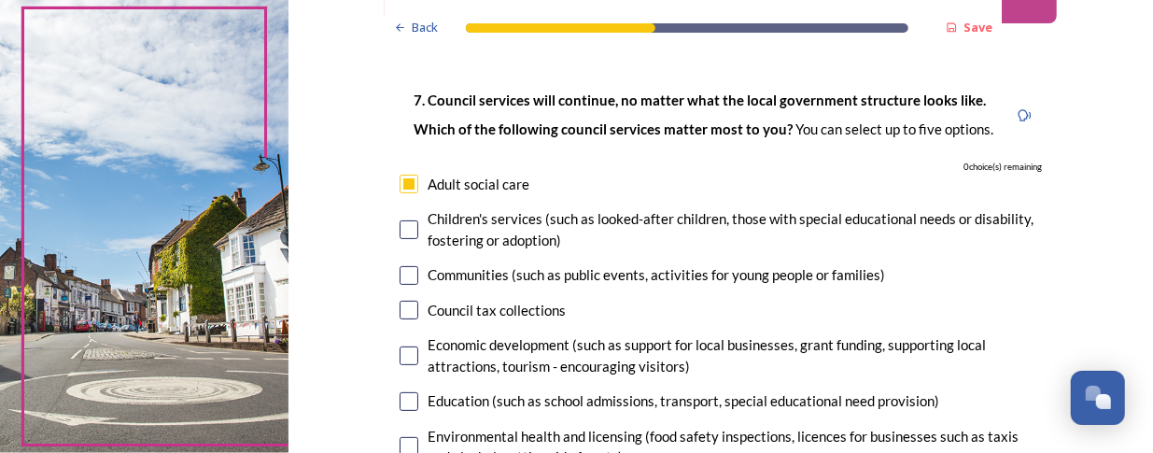
click at [405, 182] on input "checkbox" at bounding box center [409, 184] width 19 height 19
checkbox input "false"
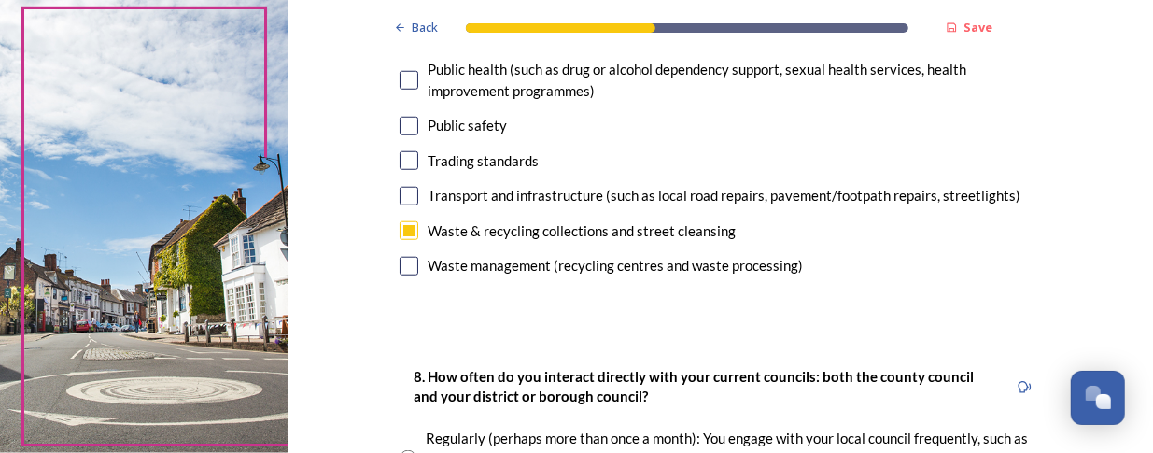
scroll to position [841, 0]
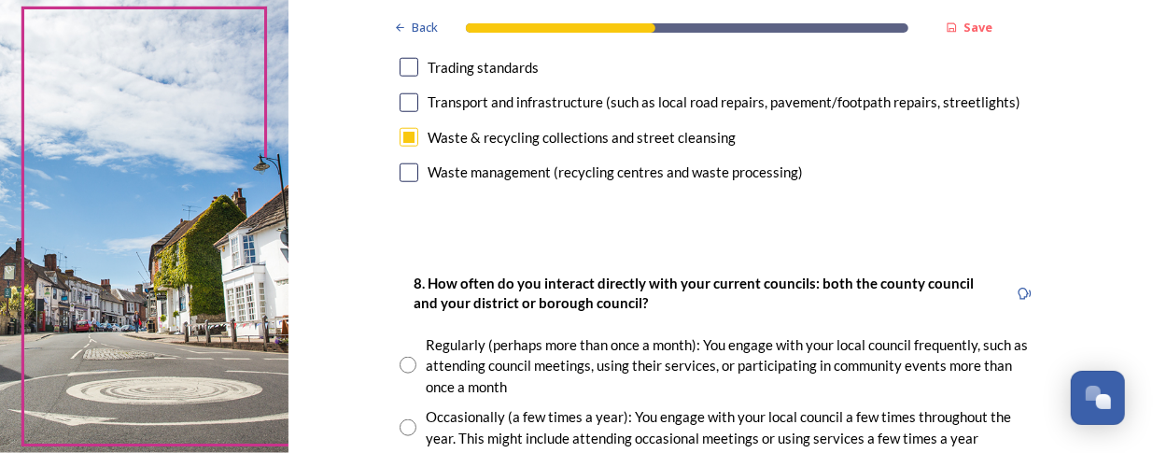
click at [403, 103] on input "checkbox" at bounding box center [409, 102] width 19 height 19
checkbox input "true"
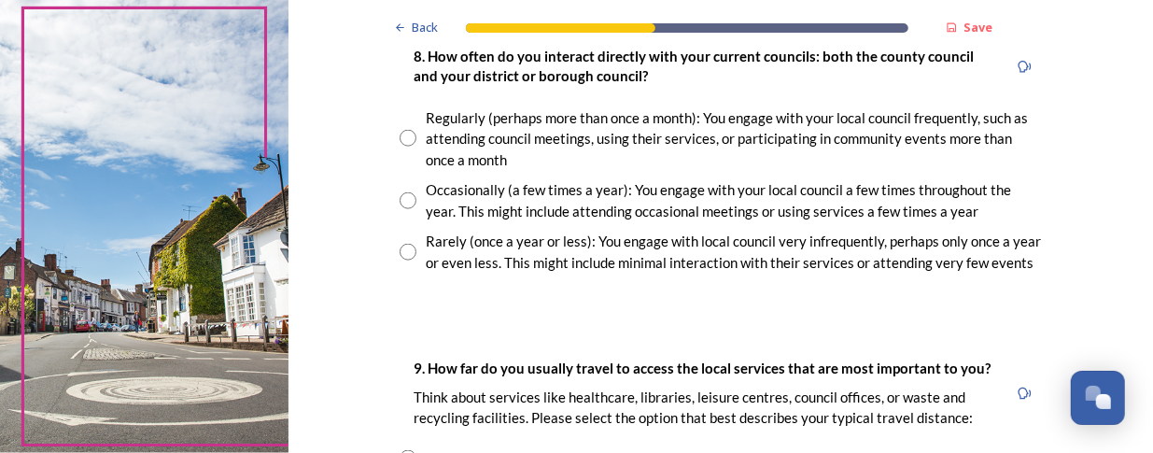
scroll to position [1027, 0]
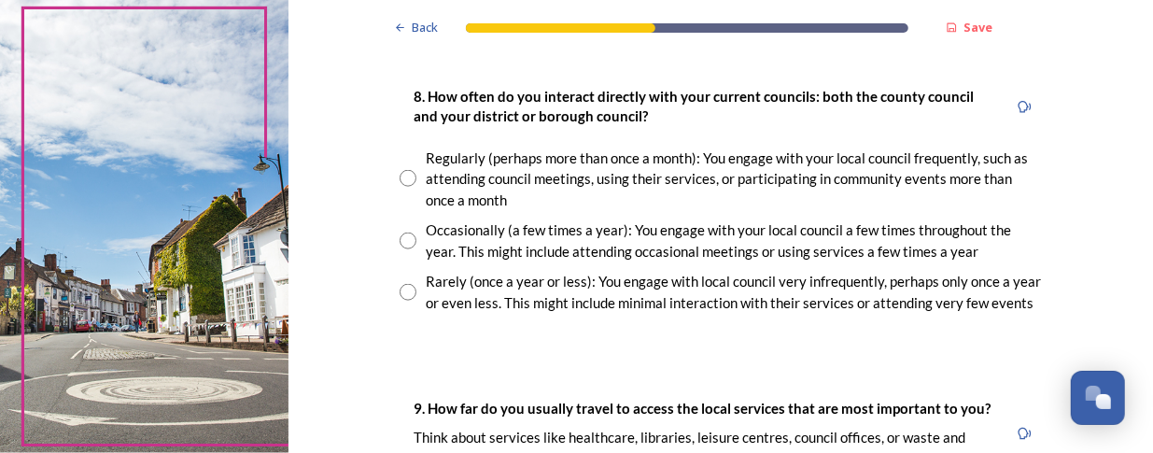
click at [407, 290] on input "radio" at bounding box center [408, 292] width 17 height 17
radio input "true"
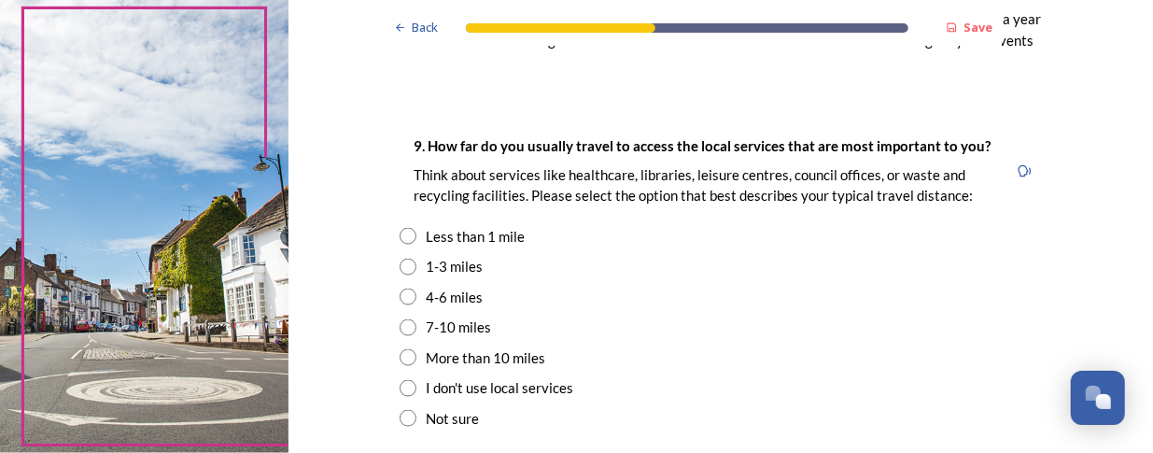
scroll to position [1307, 0]
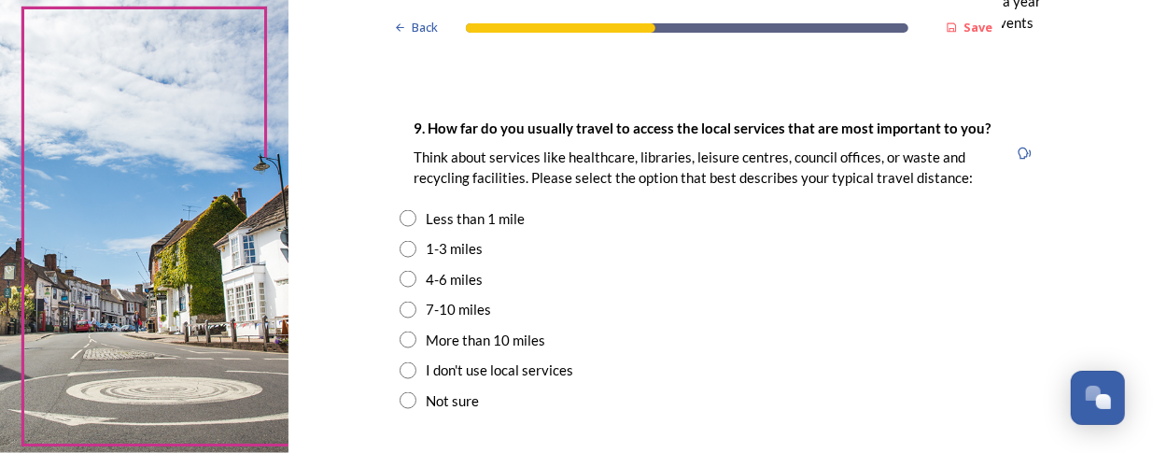
click at [400, 247] on input "radio" at bounding box center [408, 249] width 17 height 17
radio input "true"
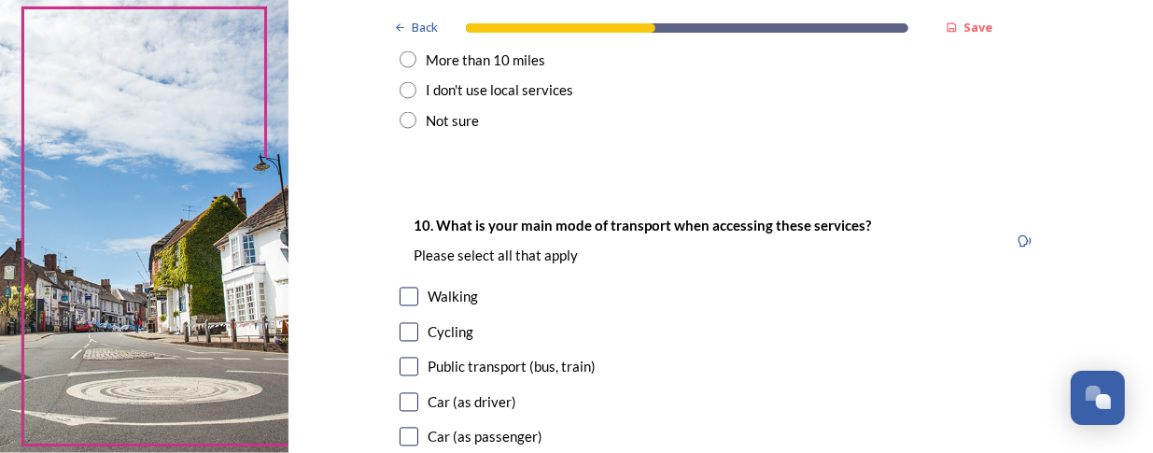
scroll to position [1681, 0]
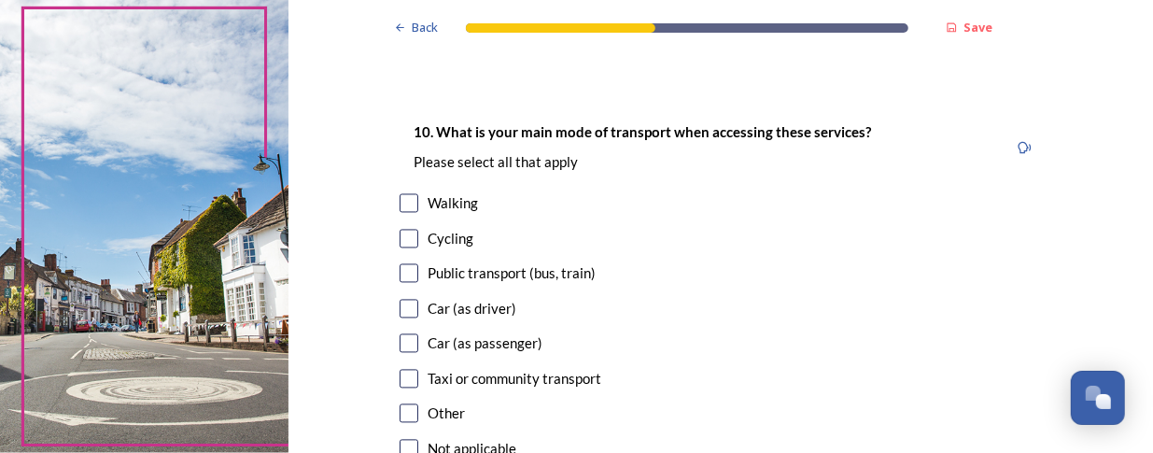
click at [405, 304] on input "checkbox" at bounding box center [409, 309] width 19 height 19
checkbox input "true"
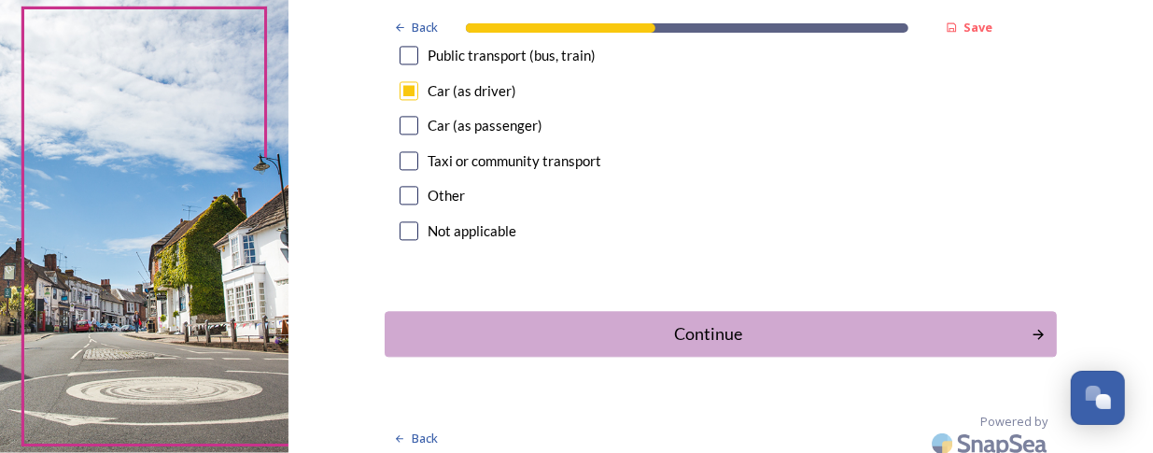
scroll to position [1911, 0]
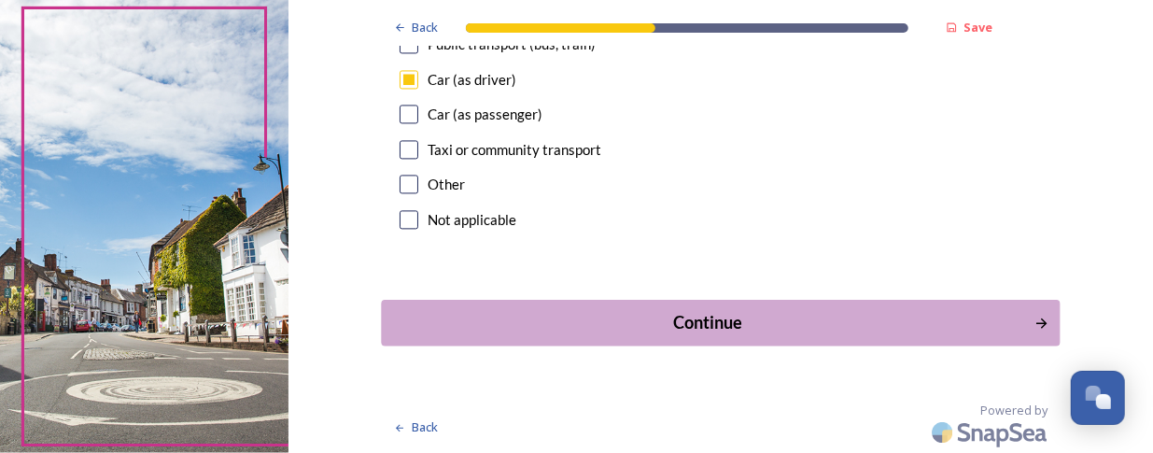
click at [696, 320] on div "Continue" at bounding box center [707, 322] width 632 height 25
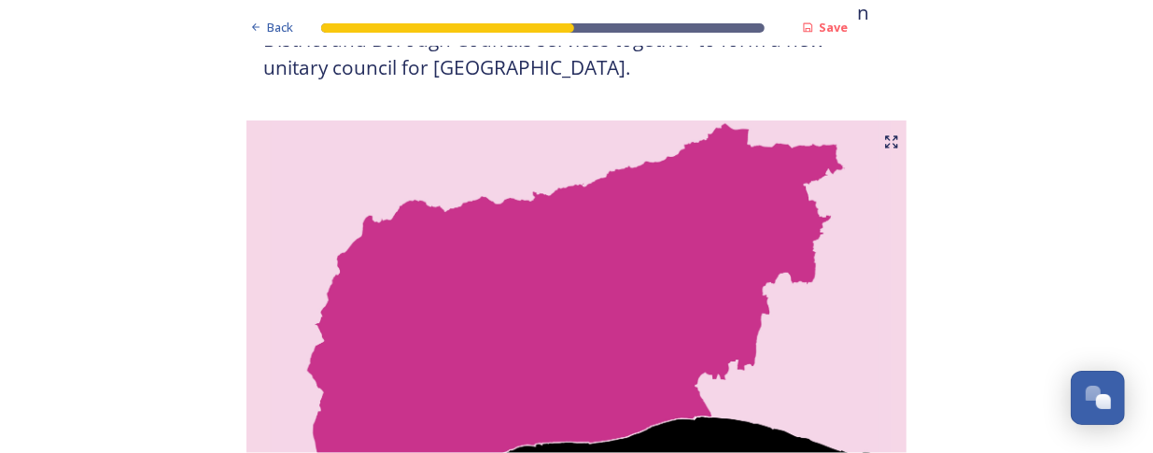
scroll to position [280, 0]
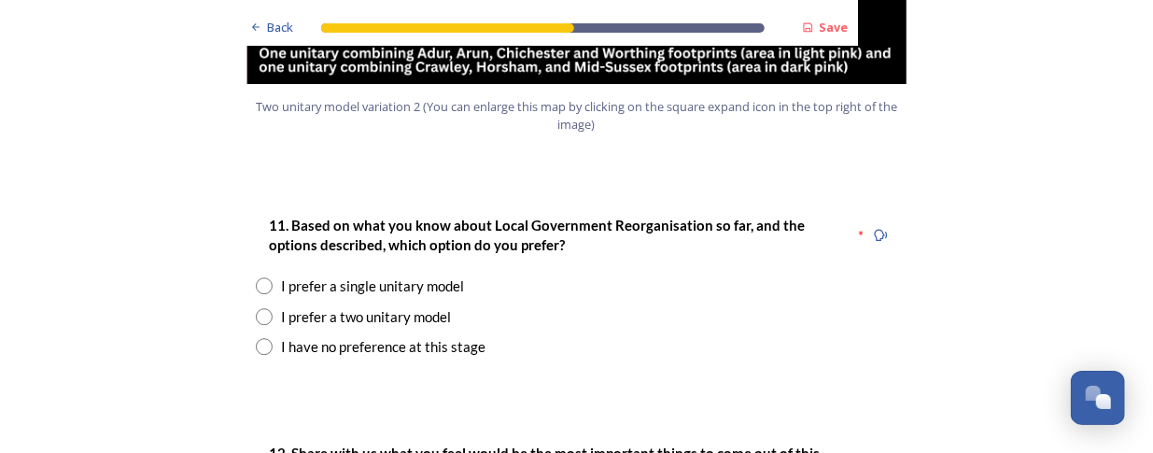
scroll to position [2428, 0]
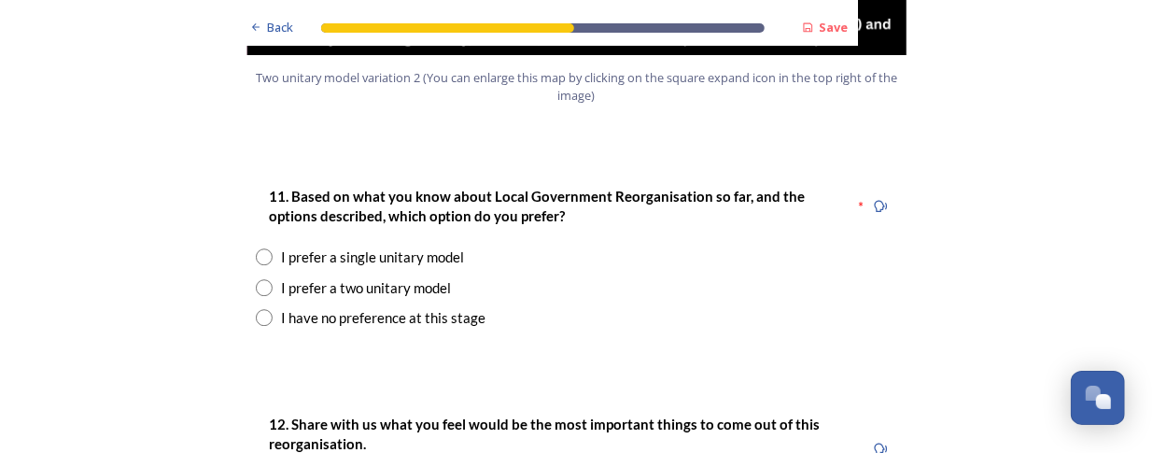
click at [257, 248] on input "radio" at bounding box center [264, 256] width 17 height 17
radio input "true"
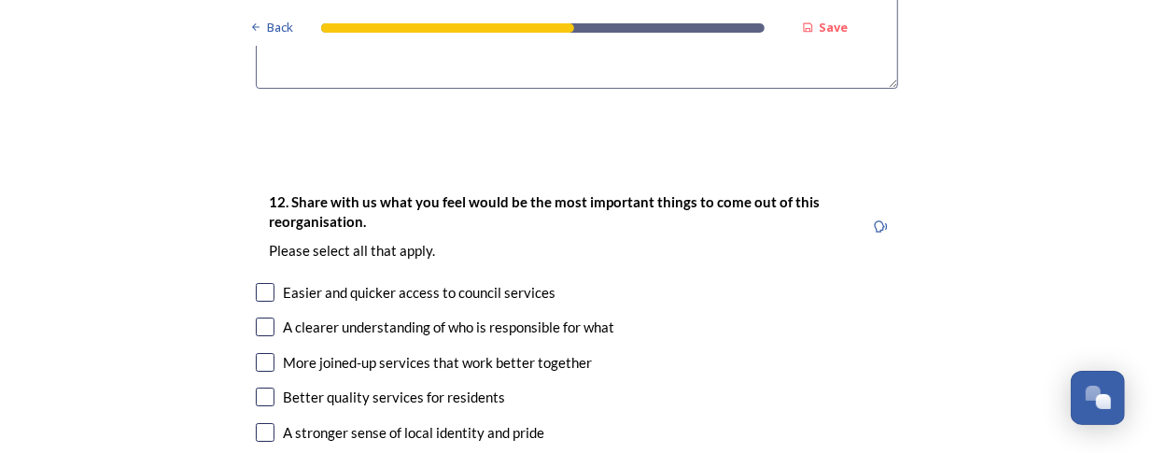
scroll to position [3082, 0]
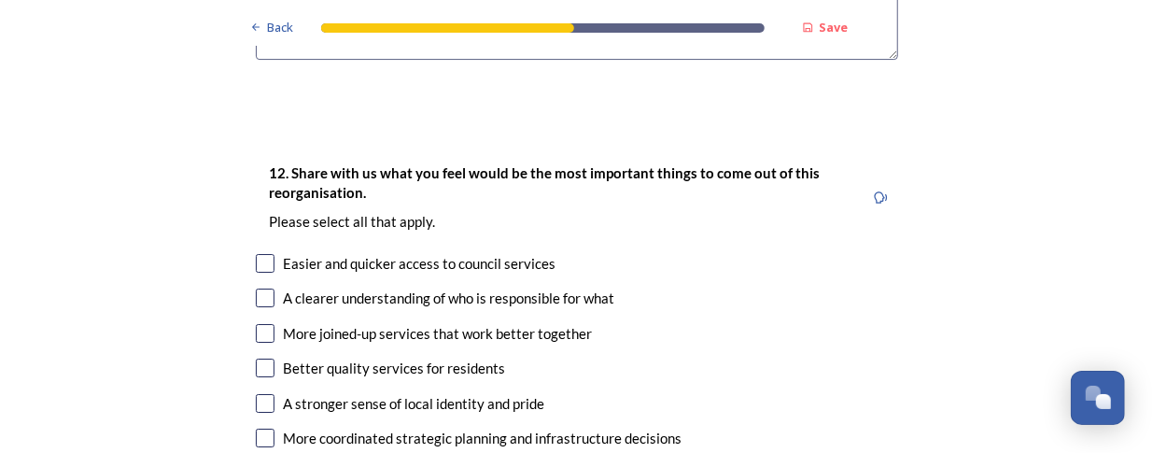
click at [260, 254] on input "checkbox" at bounding box center [265, 263] width 19 height 19
checkbox input "true"
click at [260, 289] on input "checkbox" at bounding box center [265, 298] width 19 height 19
checkbox input "true"
click at [258, 324] on input "checkbox" at bounding box center [265, 333] width 19 height 19
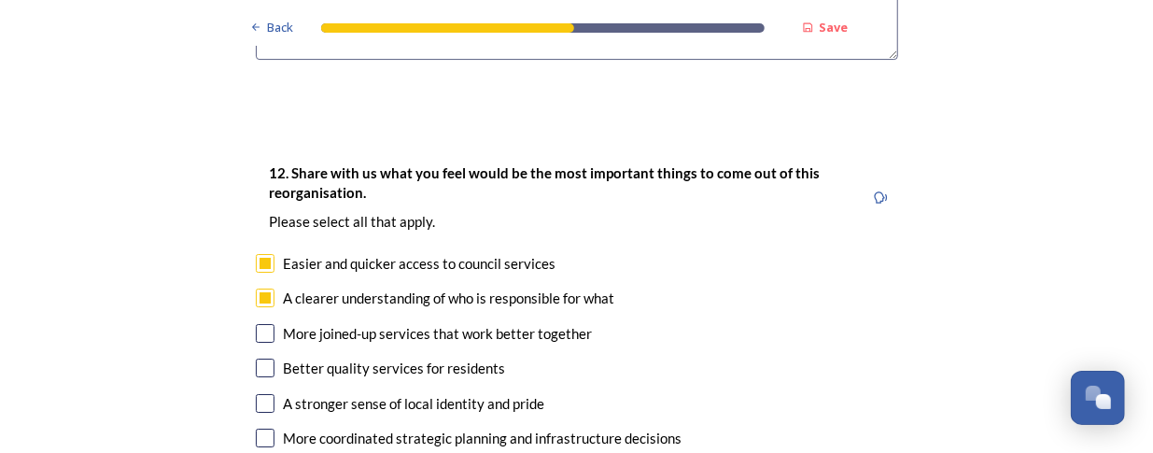
checkbox input "true"
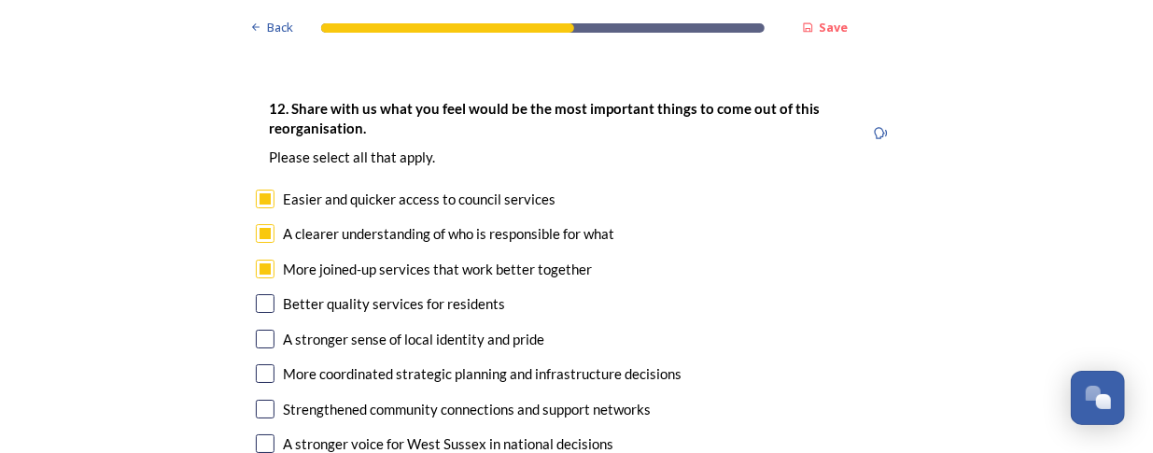
scroll to position [3175, 0]
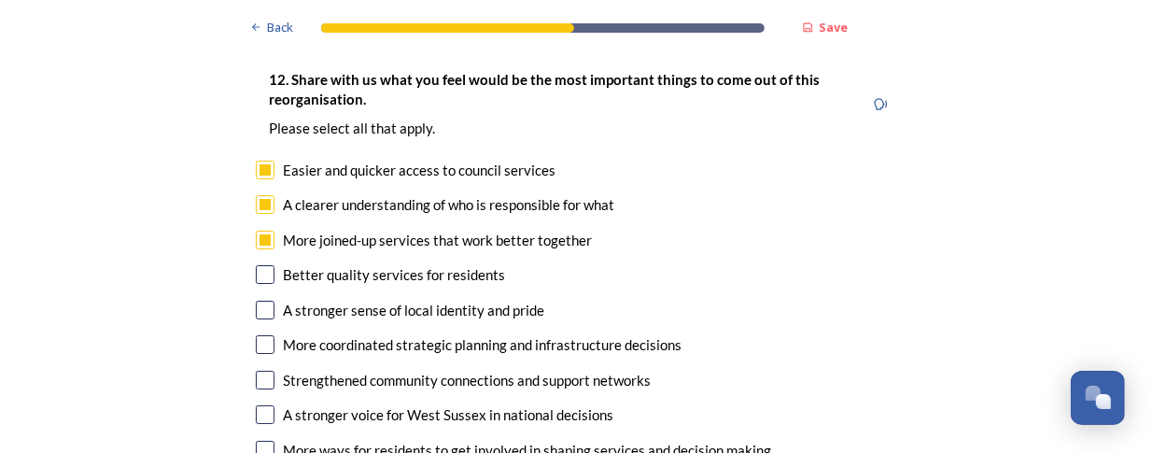
click at [260, 265] on input "checkbox" at bounding box center [265, 274] width 19 height 19
checkbox input "true"
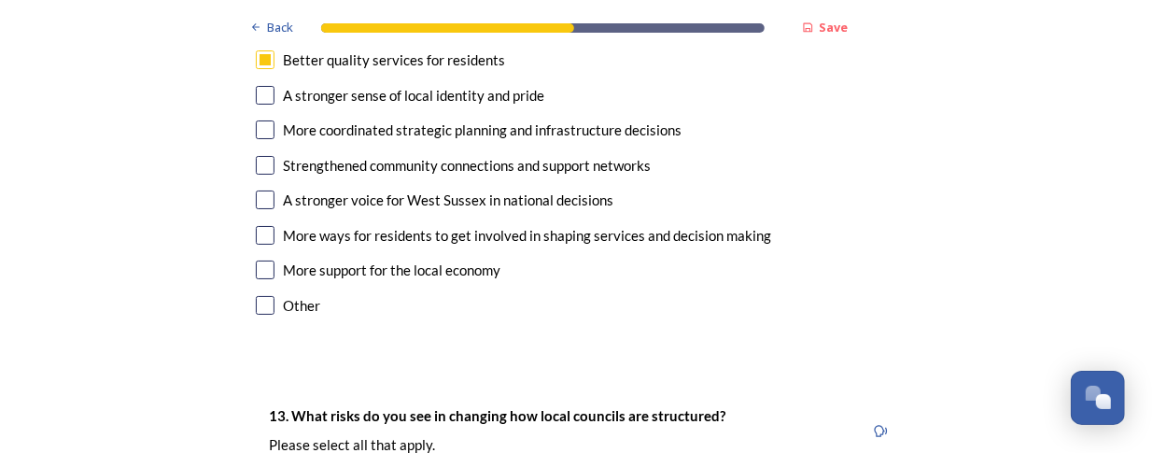
scroll to position [3362, 0]
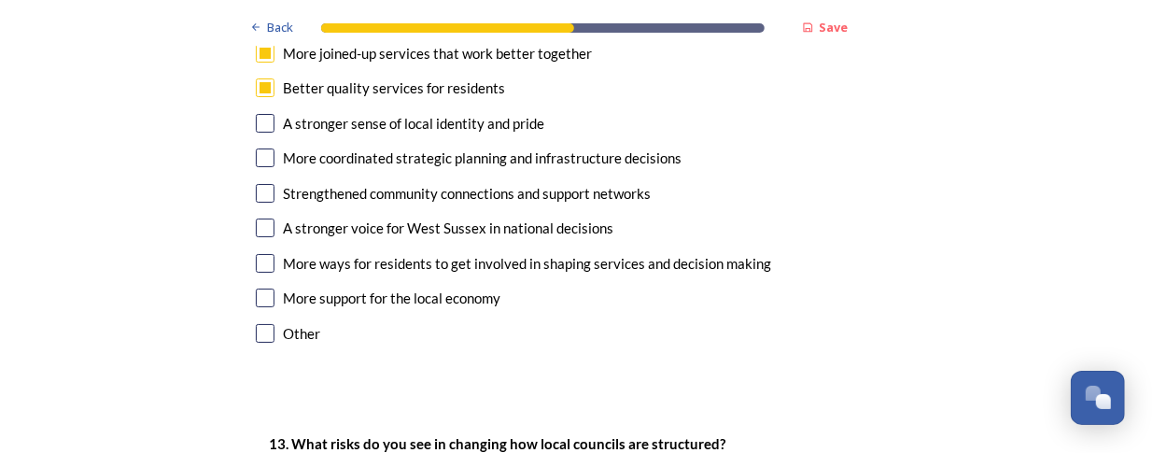
click at [260, 219] on input "checkbox" at bounding box center [265, 228] width 19 height 19
checkbox input "true"
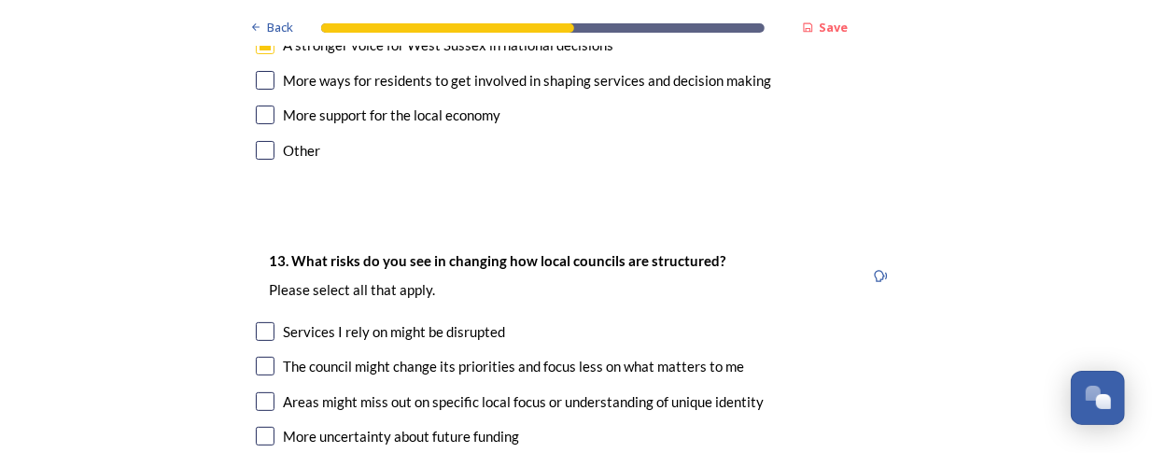
scroll to position [3549, 0]
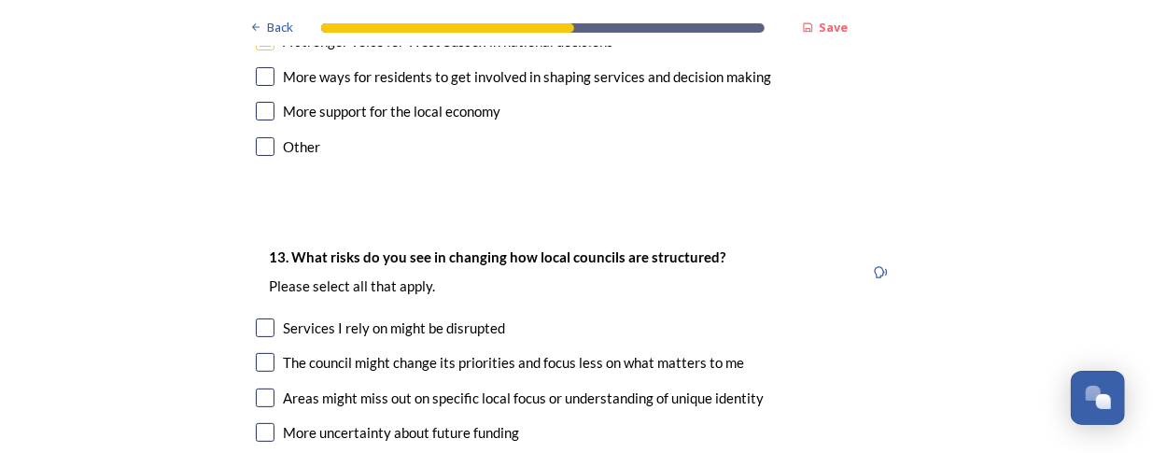
click at [261, 318] on input "checkbox" at bounding box center [265, 327] width 19 height 19
checkbox input "true"
click at [263, 353] on input "checkbox" at bounding box center [265, 362] width 19 height 19
checkbox input "true"
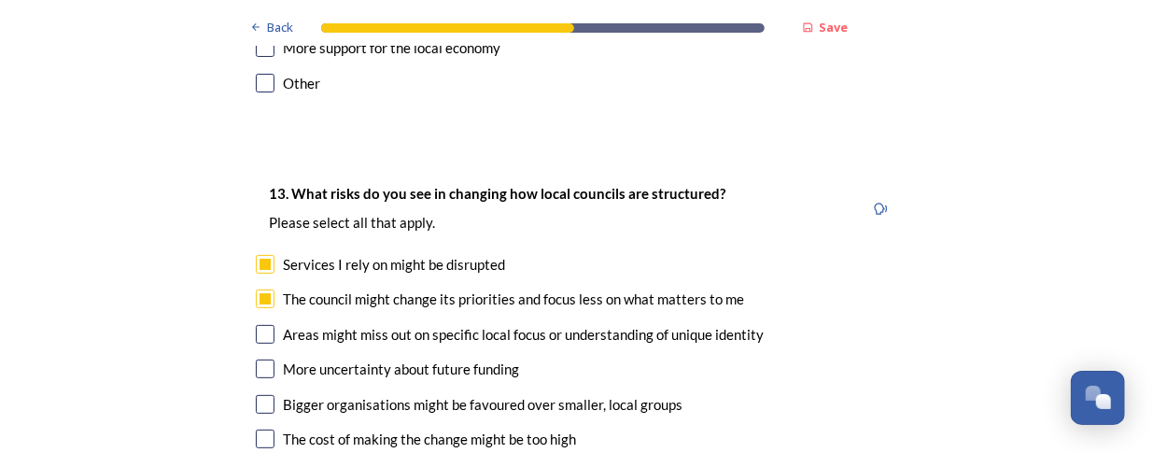
scroll to position [3642, 0]
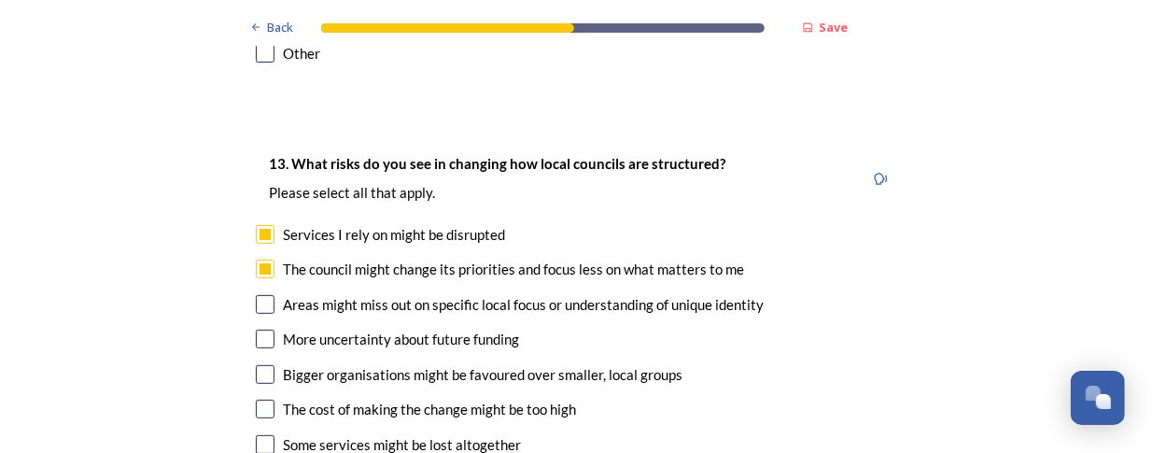
click at [260, 295] on input "checkbox" at bounding box center [265, 304] width 19 height 19
checkbox input "true"
click at [256, 330] on input "checkbox" at bounding box center [265, 339] width 19 height 19
checkbox input "true"
click at [259, 365] on input "checkbox" at bounding box center [265, 374] width 19 height 19
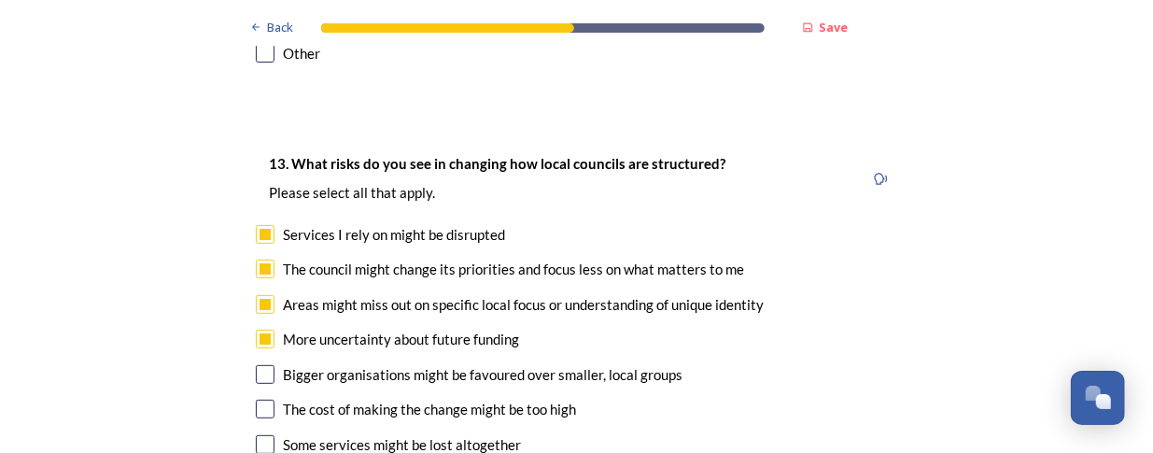
checkbox input "true"
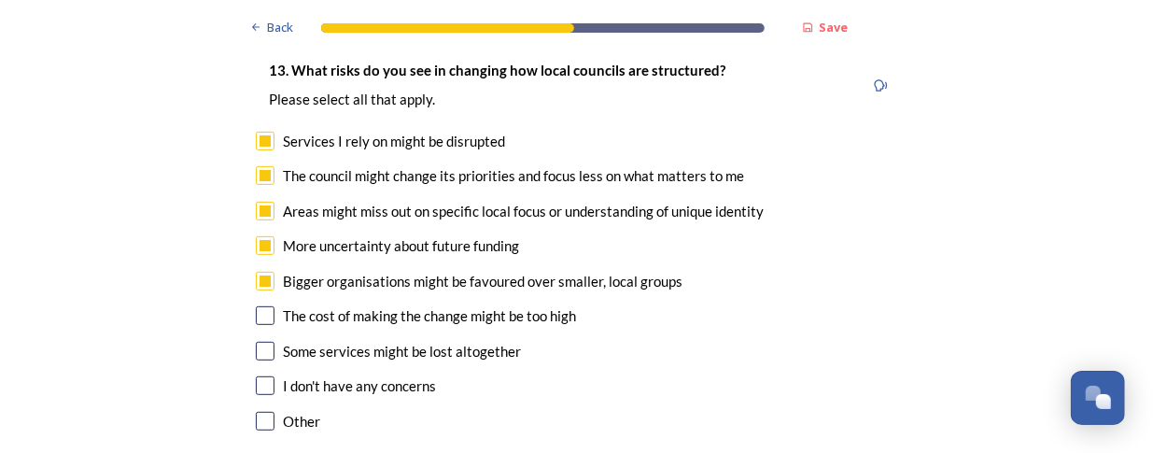
click at [261, 306] on input "checkbox" at bounding box center [265, 315] width 19 height 19
checkbox input "true"
click at [256, 342] on input "checkbox" at bounding box center [265, 351] width 19 height 19
checkbox input "true"
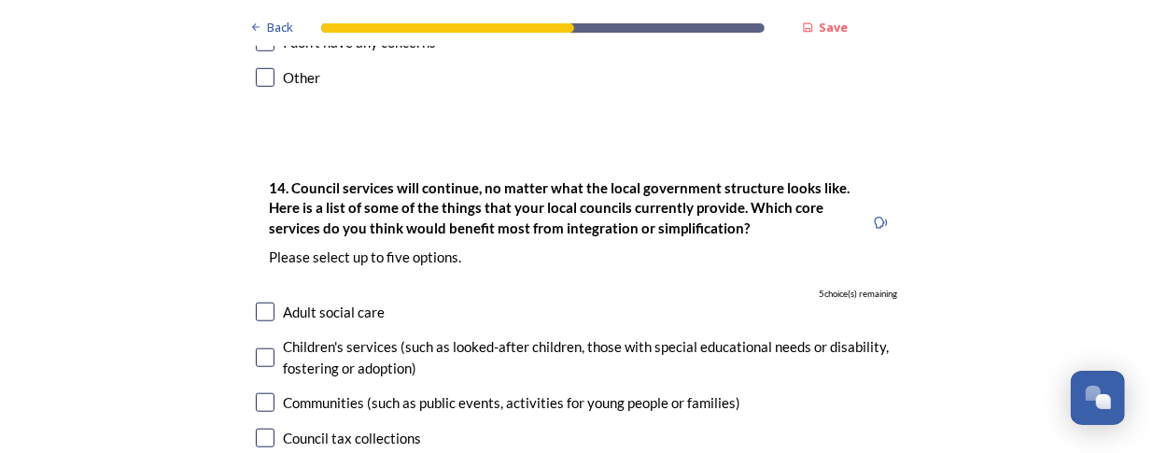
scroll to position [4109, 0]
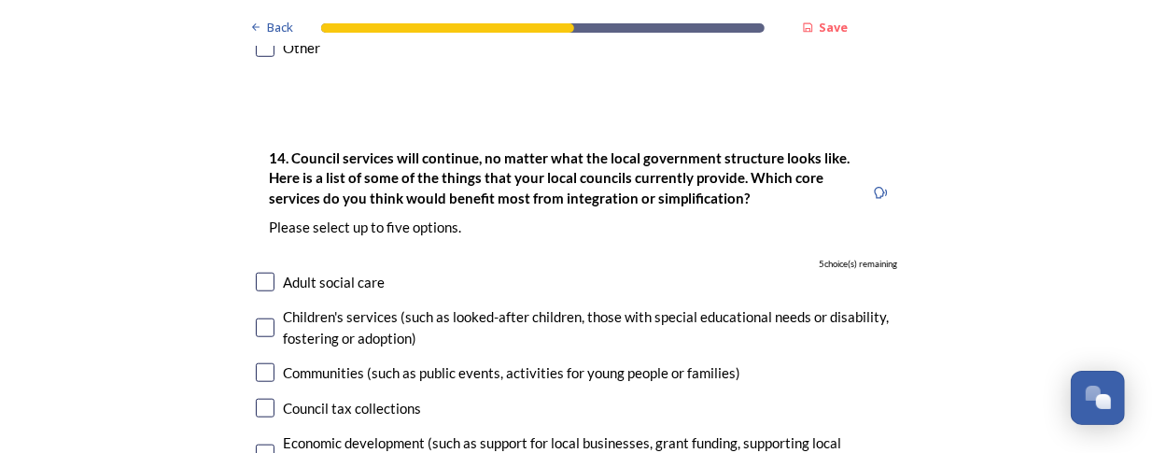
click at [256, 273] on input "checkbox" at bounding box center [265, 282] width 19 height 19
checkbox input "true"
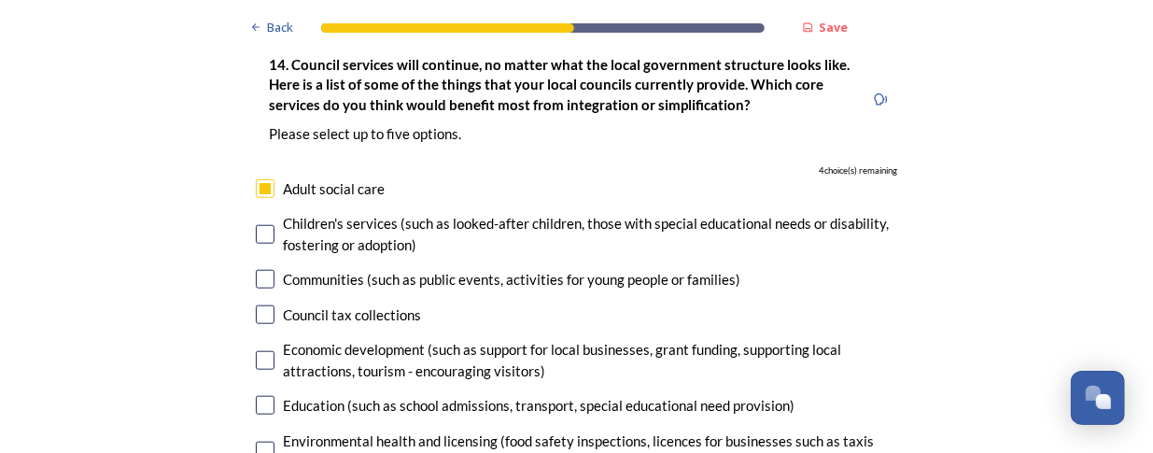
click at [256, 225] on input "checkbox" at bounding box center [265, 234] width 19 height 19
checkbox input "true"
click at [259, 351] on input "checkbox" at bounding box center [265, 360] width 19 height 19
checkbox input "true"
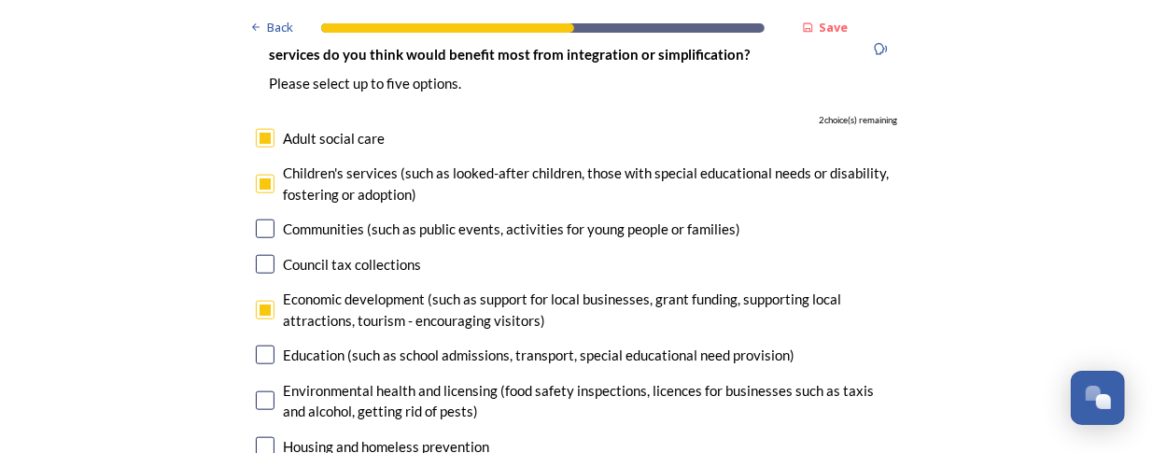
scroll to position [4296, 0]
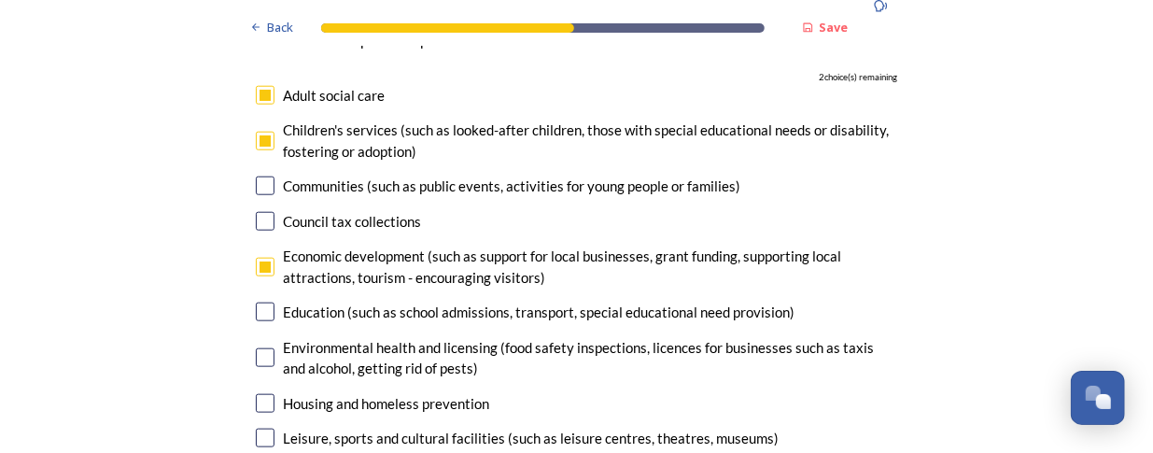
click at [261, 303] on input "checkbox" at bounding box center [265, 312] width 19 height 19
checkbox input "true"
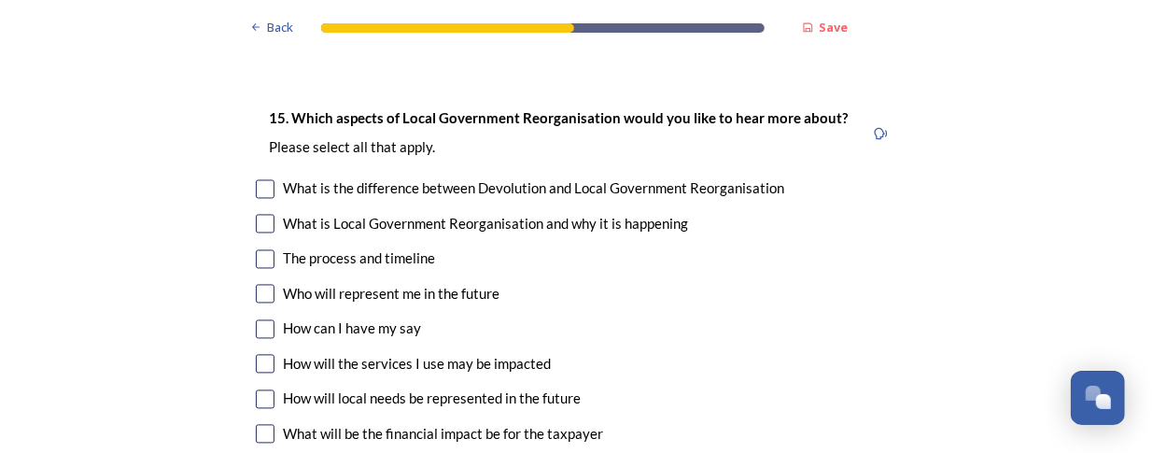
scroll to position [5136, 0]
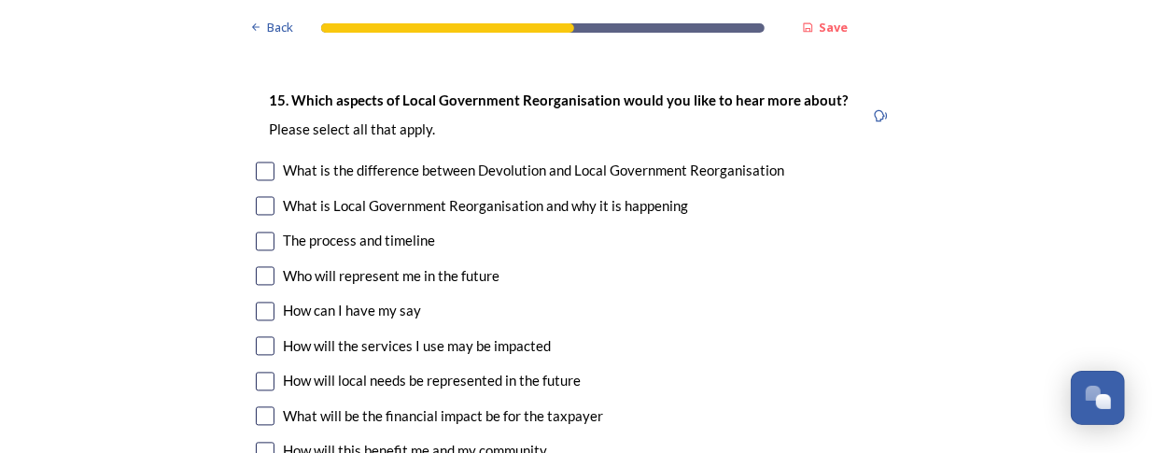
click at [265, 266] on div "Who will represent me in the future" at bounding box center [577, 276] width 643 height 21
checkbox input "true"
click at [258, 373] on input "checkbox" at bounding box center [265, 382] width 19 height 19
checkbox input "true"
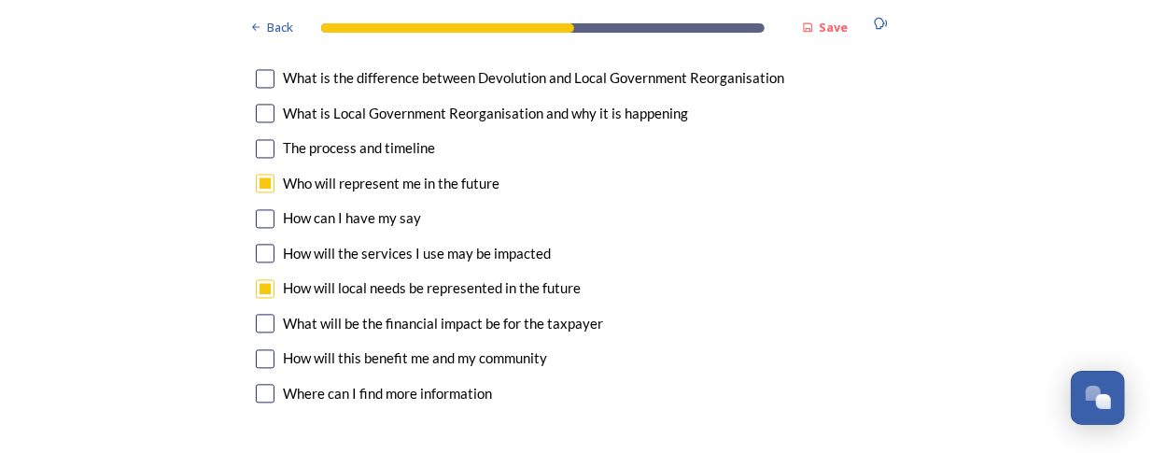
click at [261, 349] on input "checkbox" at bounding box center [265, 358] width 19 height 19
checkbox input "true"
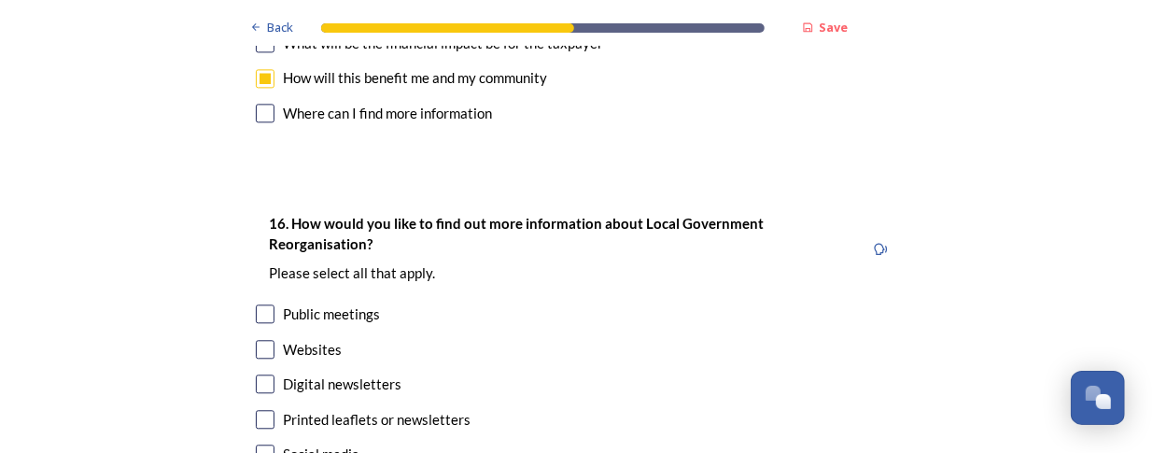
scroll to position [5603, 0]
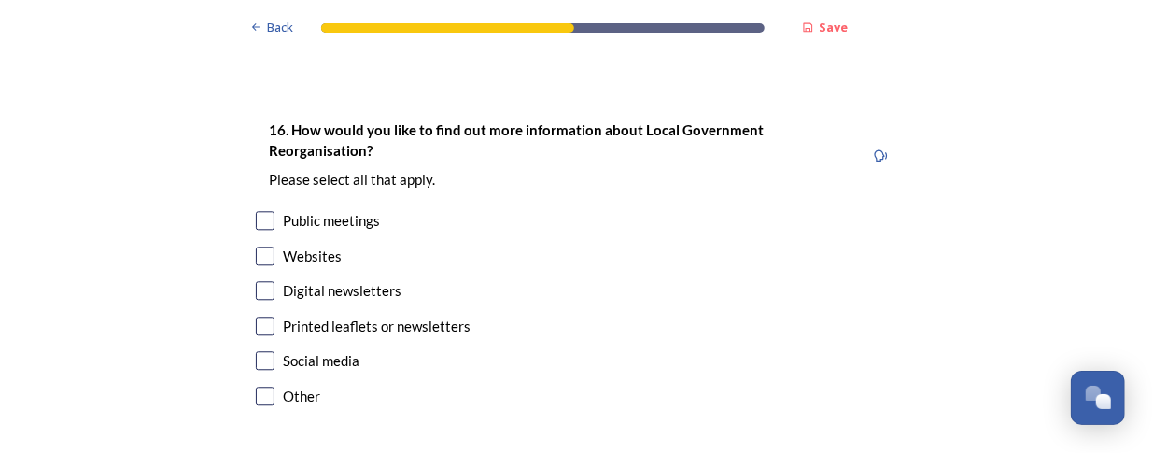
click at [256, 317] on input "checkbox" at bounding box center [265, 326] width 19 height 19
checkbox input "true"
click at [256, 247] on input "checkbox" at bounding box center [265, 256] width 19 height 19
checkbox input "true"
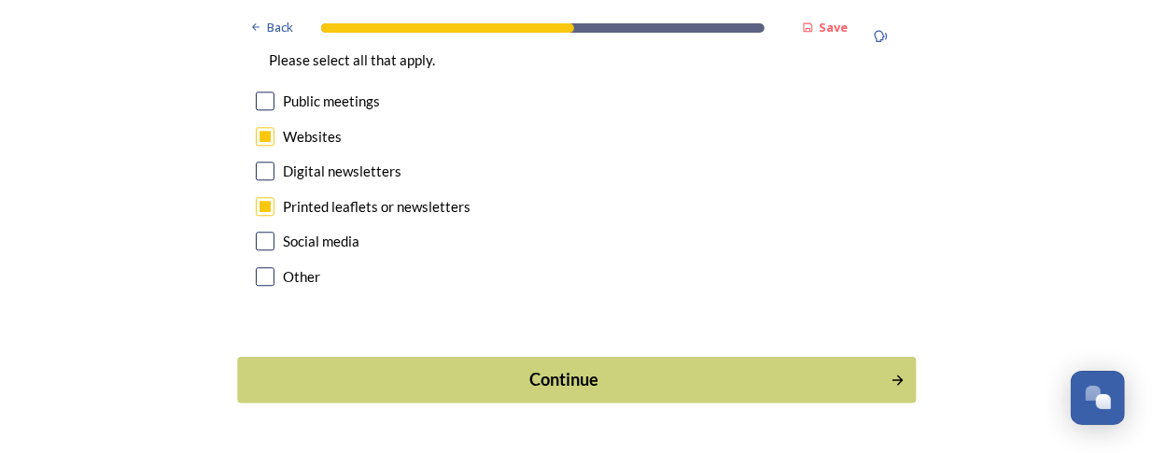
scroll to position [5725, 0]
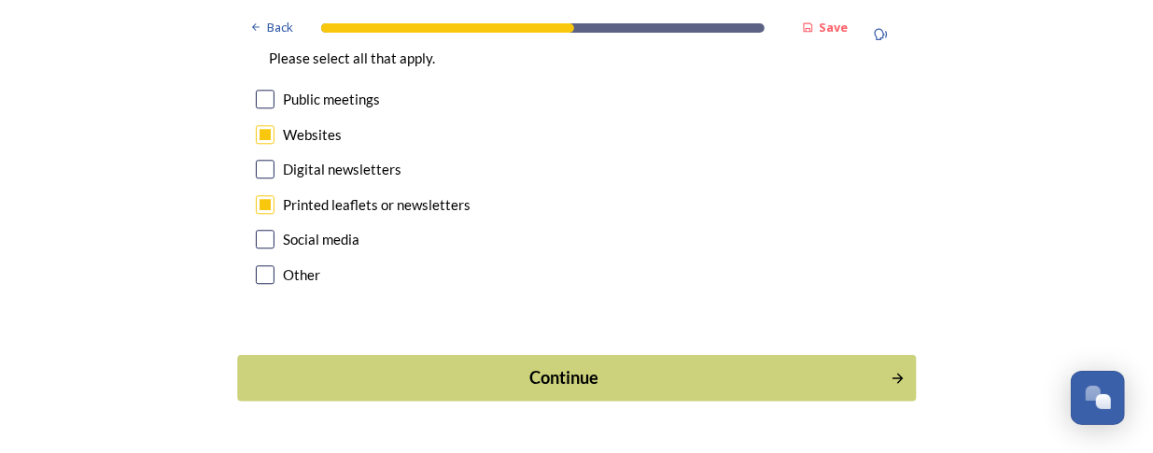
click at [519, 365] on div "Continue" at bounding box center [563, 377] width 632 height 25
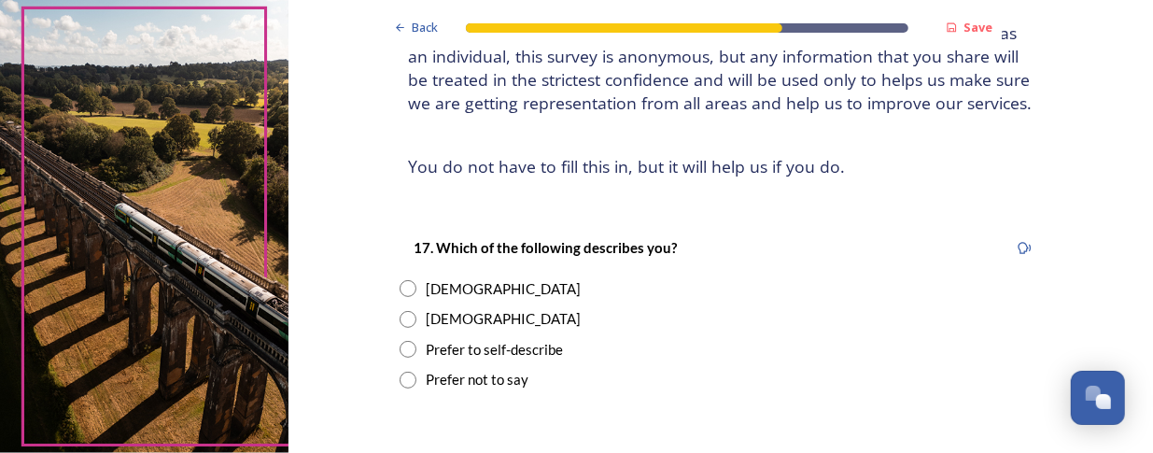
scroll to position [187, 0]
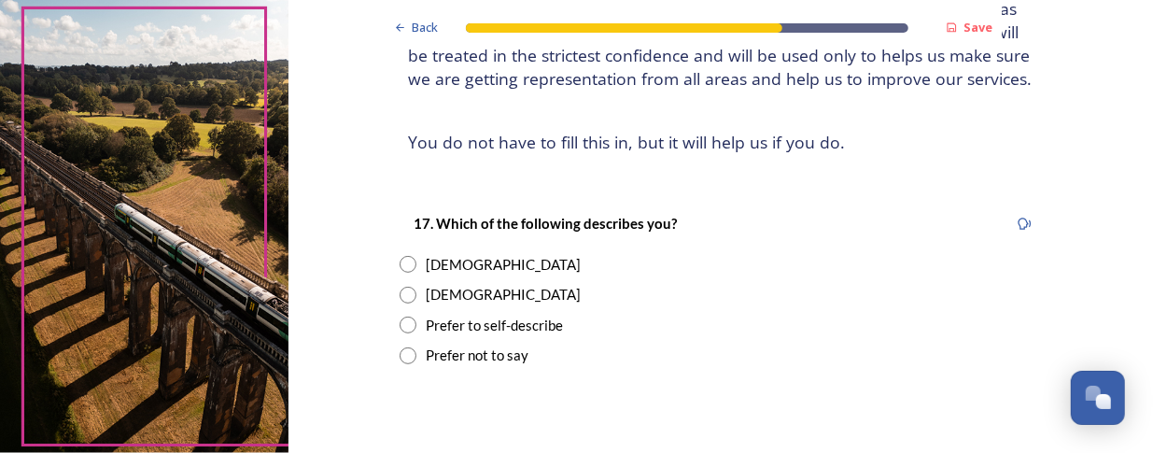
drag, startPoint x: 404, startPoint y: 296, endPoint x: 418, endPoint y: 294, distance: 14.1
click at [405, 296] on input "radio" at bounding box center [408, 295] width 17 height 17
radio input "true"
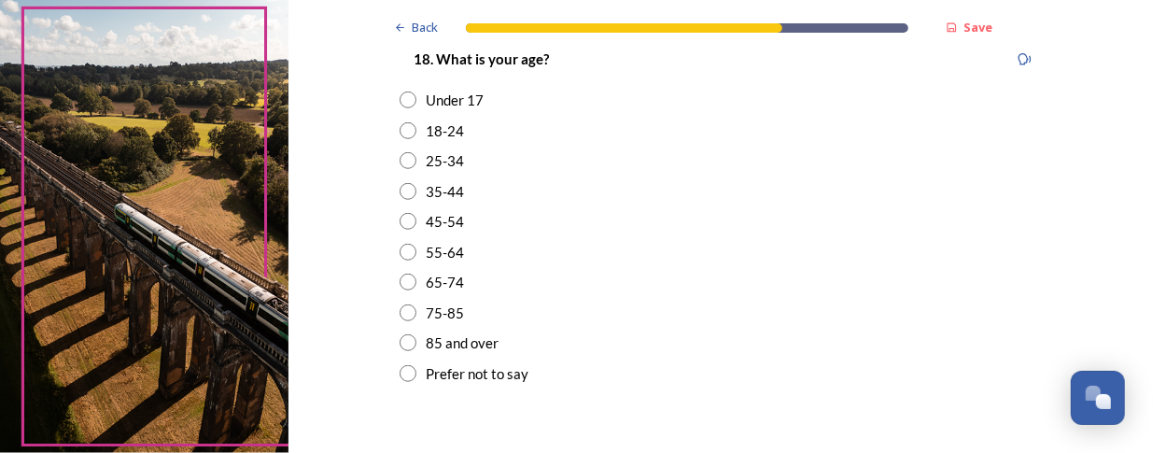
scroll to position [560, 0]
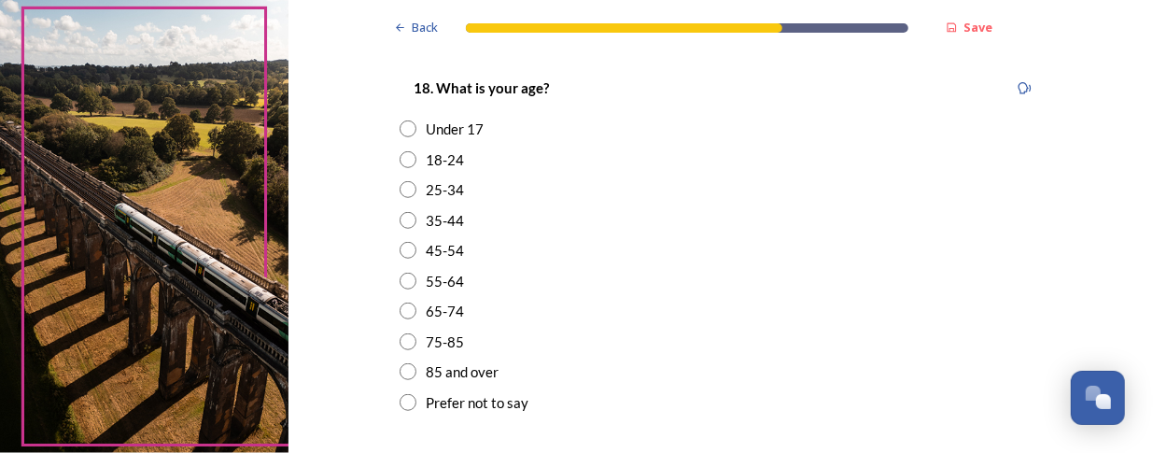
click at [403, 282] on input "radio" at bounding box center [408, 281] width 17 height 17
radio input "true"
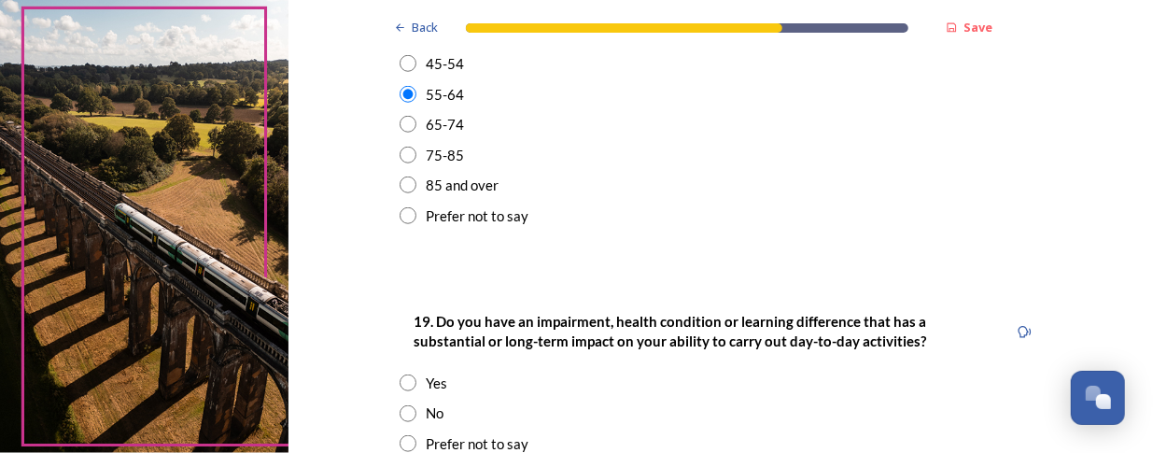
scroll to position [841, 0]
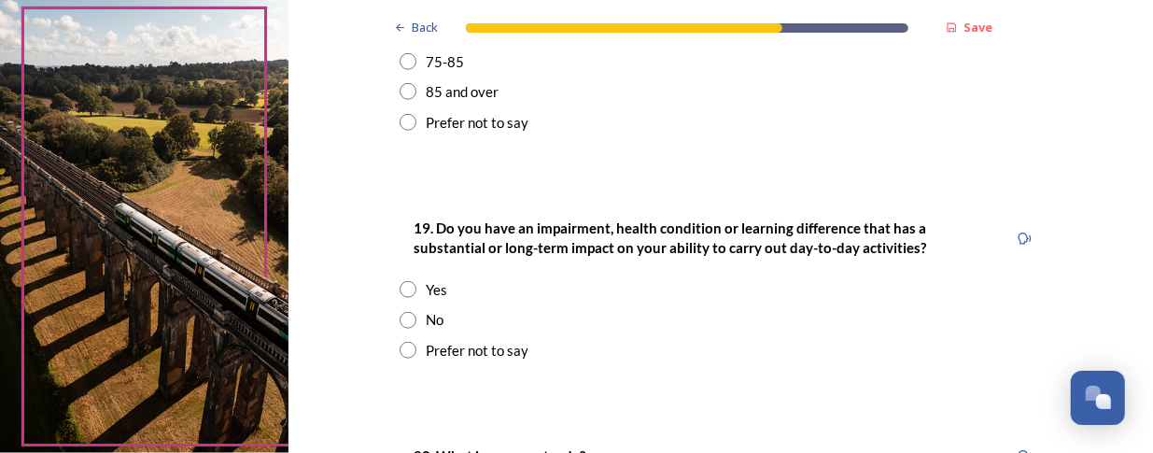
click at [400, 318] on input "radio" at bounding box center [408, 320] width 17 height 17
radio input "true"
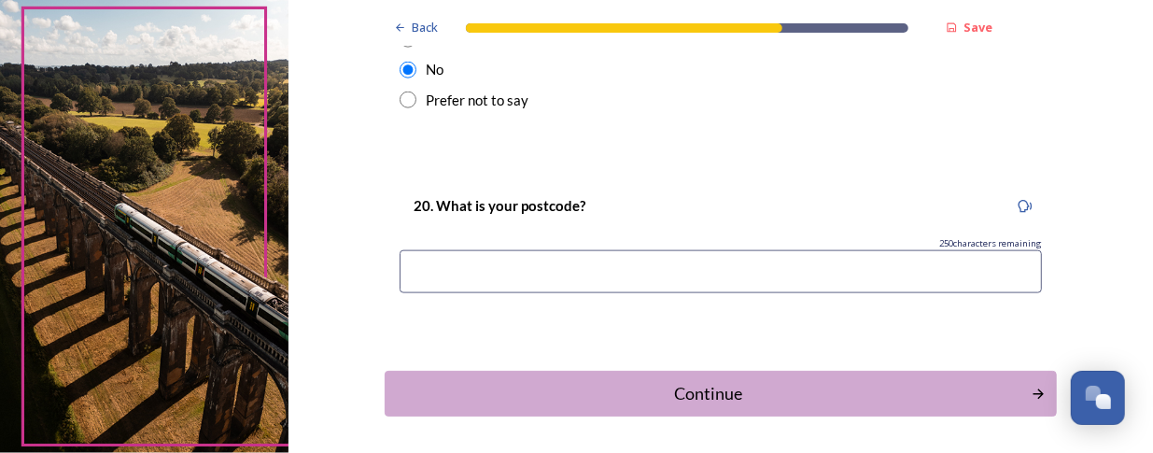
scroll to position [1121, 0]
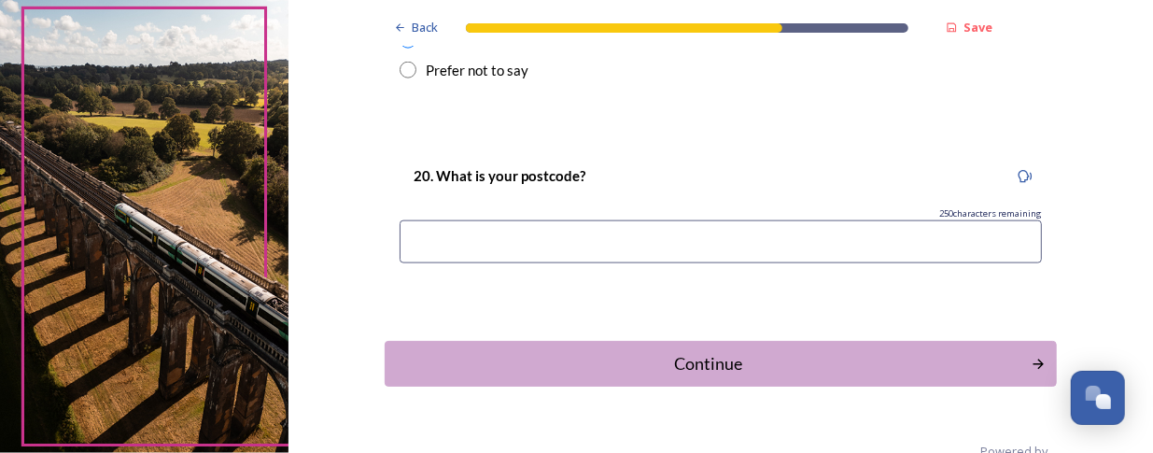
click at [518, 252] on input at bounding box center [721, 241] width 643 height 43
type input "BN14 9JQ"
click at [703, 354] on div "Continue" at bounding box center [707, 363] width 632 height 25
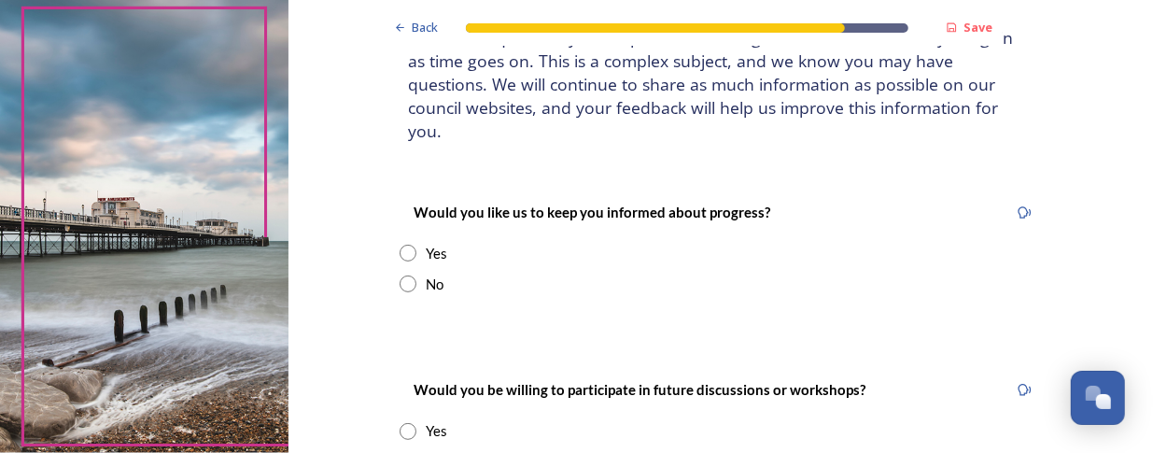
scroll to position [187, 0]
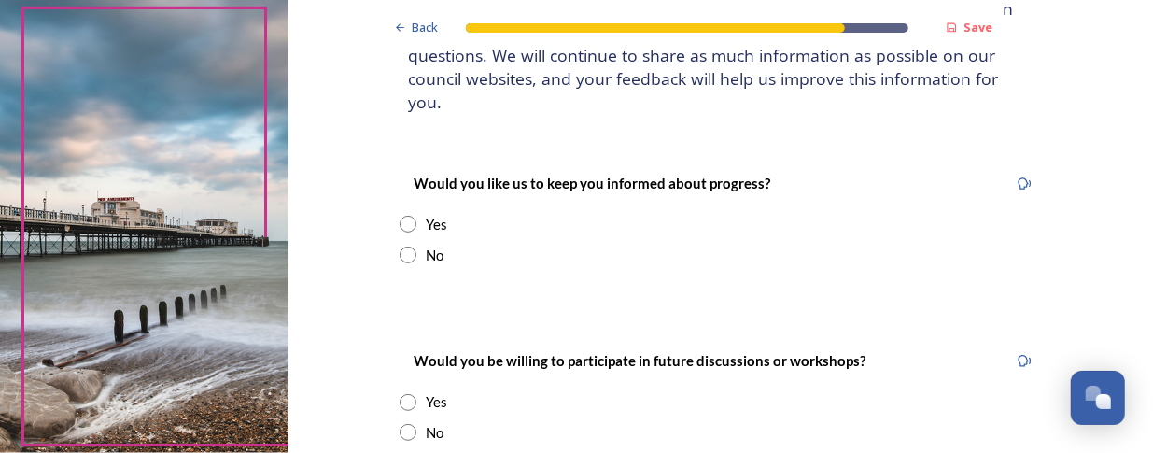
click at [402, 188] on div "Would you like us to keep you informed about progress? Yes No" at bounding box center [721, 218] width 672 height 131
click at [403, 216] on input "radio" at bounding box center [408, 224] width 17 height 17
radio input "true"
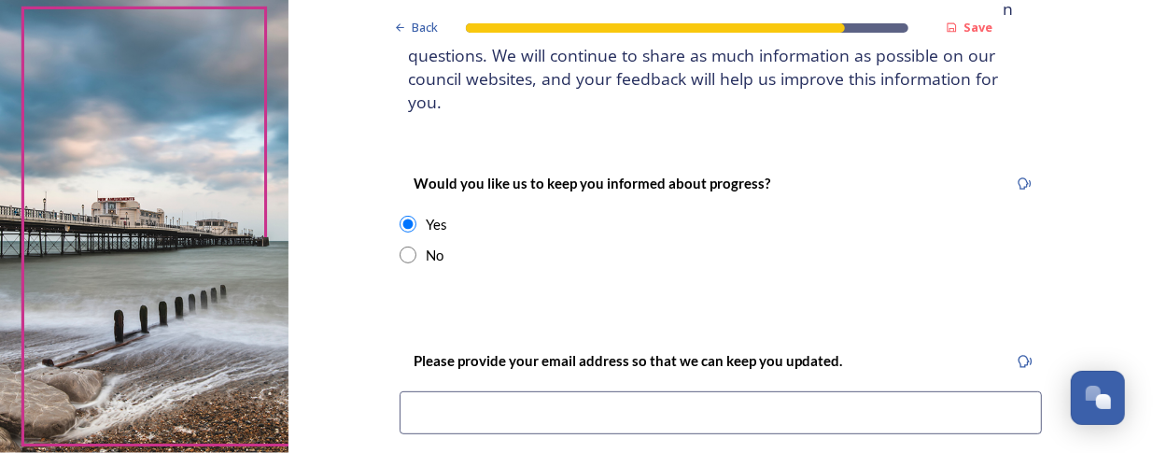
click at [403, 247] on input "radio" at bounding box center [408, 255] width 17 height 17
radio input "true"
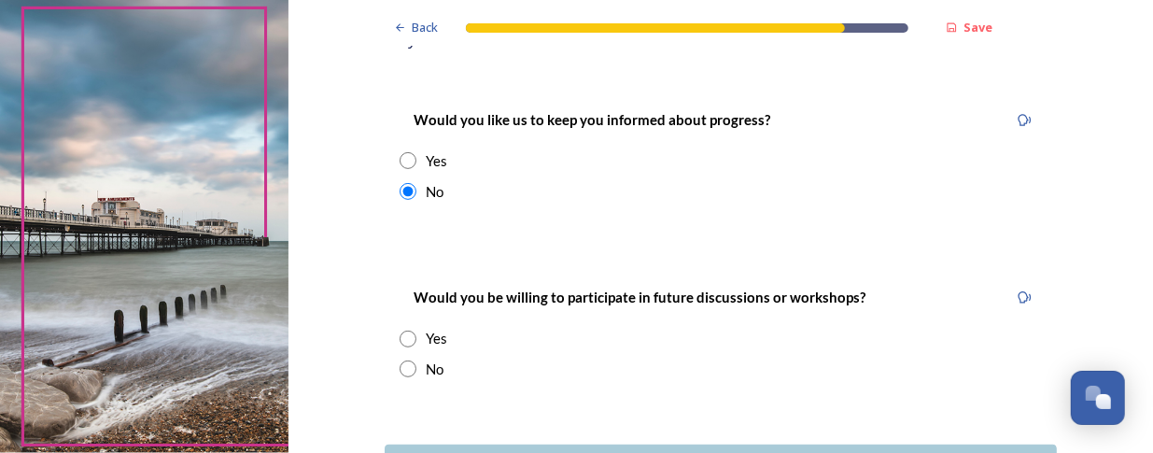
scroll to position [280, 0]
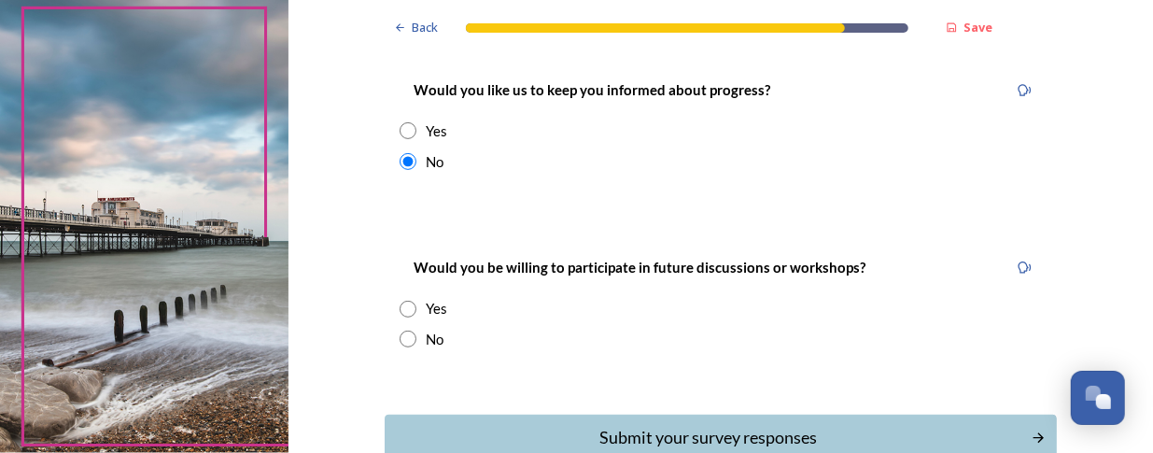
click at [400, 331] on input "radio" at bounding box center [408, 339] width 17 height 17
radio input "true"
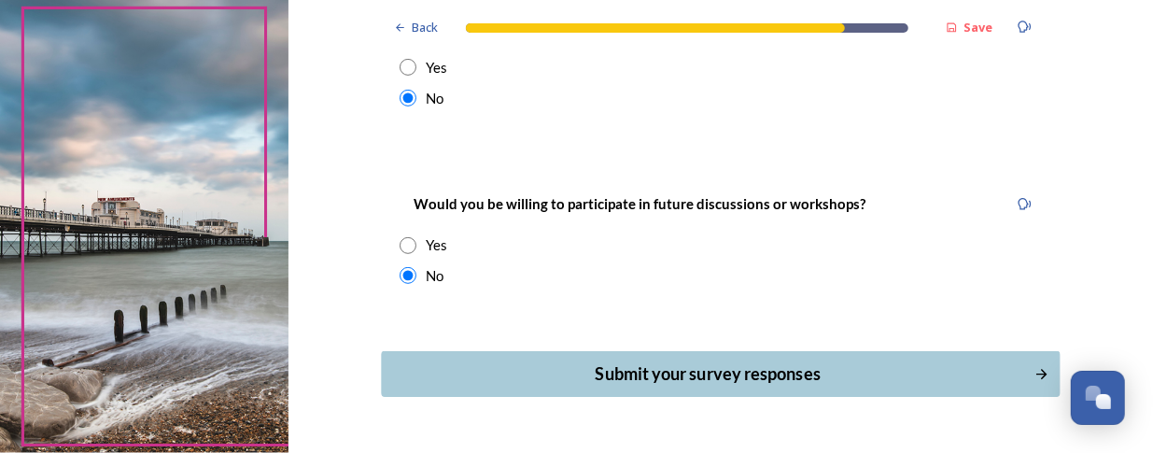
scroll to position [372, 0]
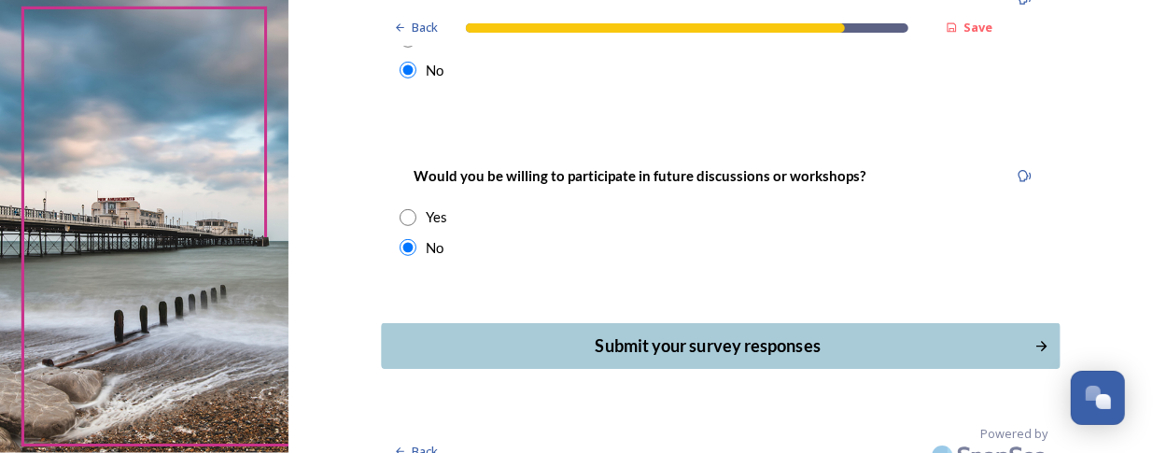
click at [661, 333] on div "Submit your survey responses" at bounding box center [707, 345] width 632 height 25
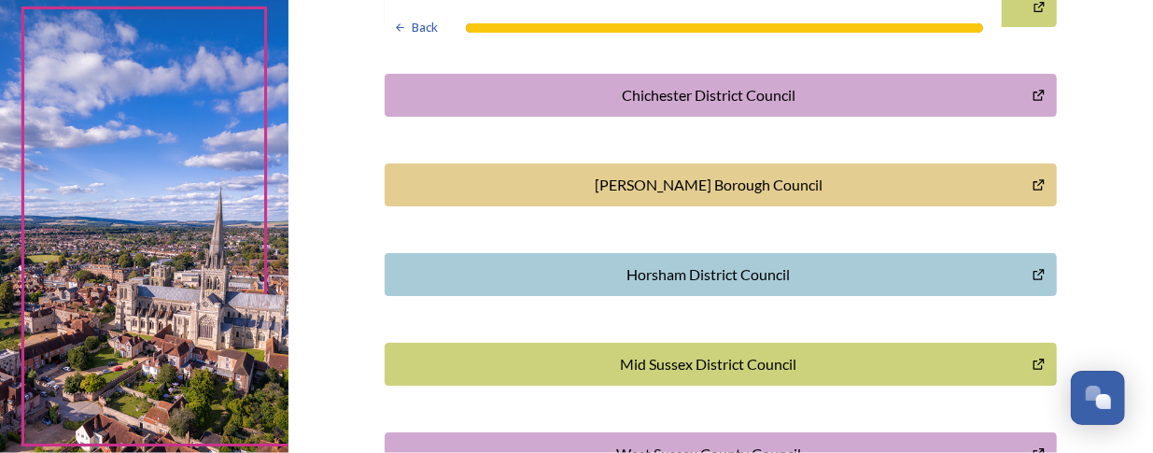
scroll to position [745, 0]
